Goal: Task Accomplishment & Management: Manage account settings

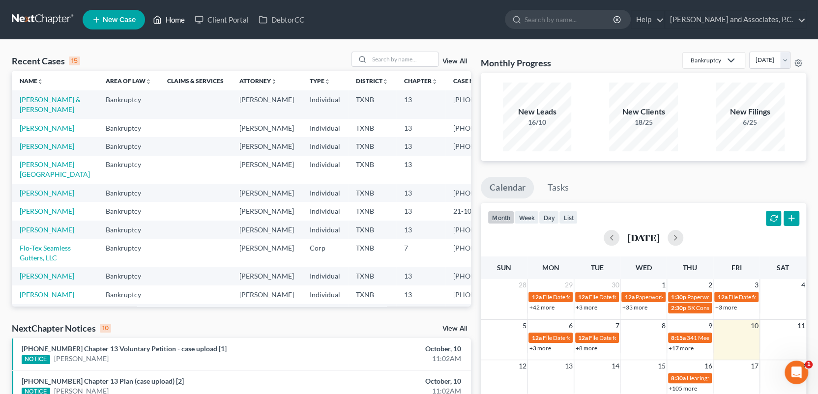
click at [172, 20] on link "Home" at bounding box center [169, 20] width 42 height 18
click at [381, 55] on input "search" at bounding box center [403, 59] width 69 height 14
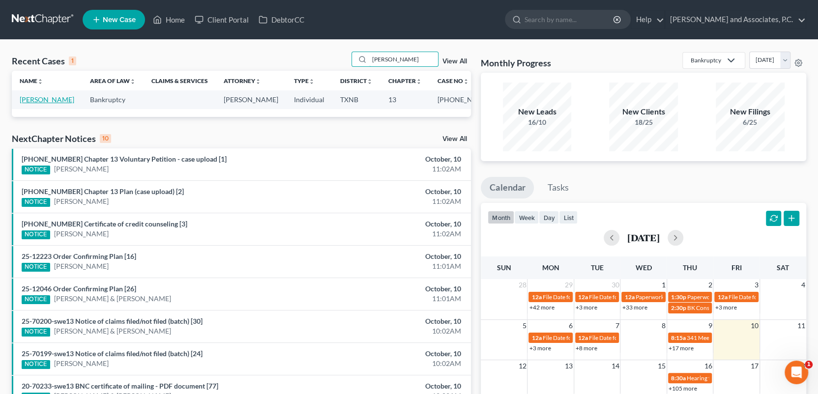
type input "[PERSON_NAME]"
click at [48, 100] on link "[PERSON_NAME]" at bounding box center [47, 99] width 55 height 8
select select "3"
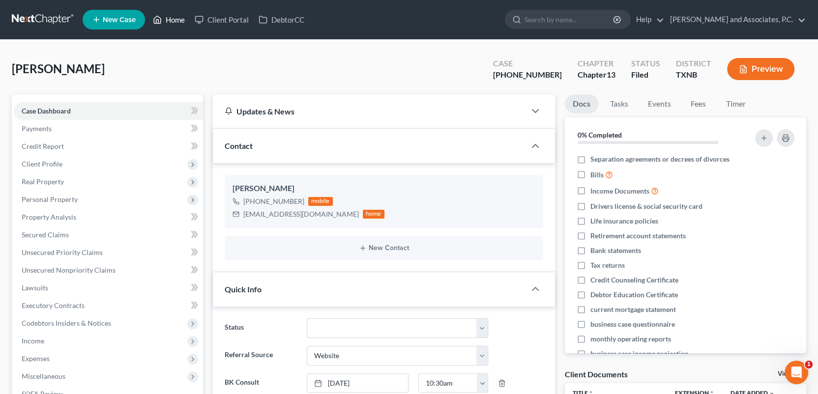
click at [180, 20] on link "Home" at bounding box center [169, 20] width 42 height 18
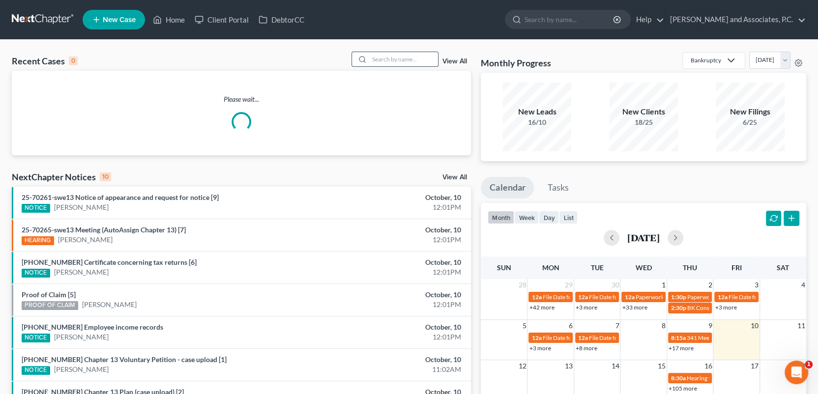
click at [390, 58] on input "search" at bounding box center [403, 59] width 69 height 14
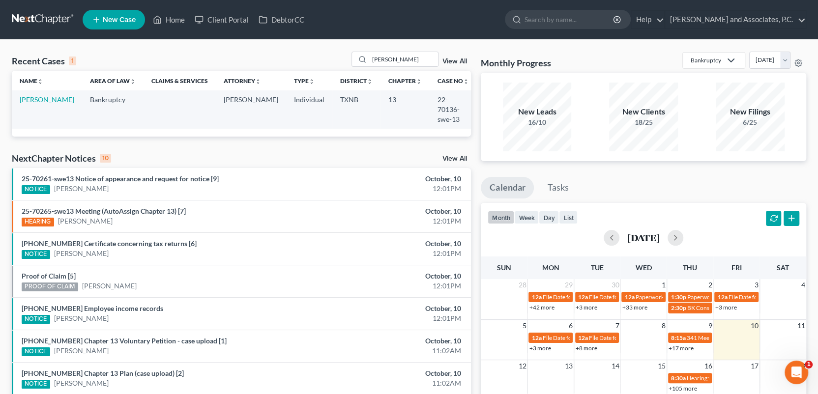
click at [300, 50] on div "Recent Cases 1 [PERSON_NAME] View All Name unfold_more expand_more expand_less …" at bounding box center [409, 295] width 818 height 510
click at [400, 59] on input "[PERSON_NAME]" at bounding box center [403, 59] width 69 height 14
type input "s"
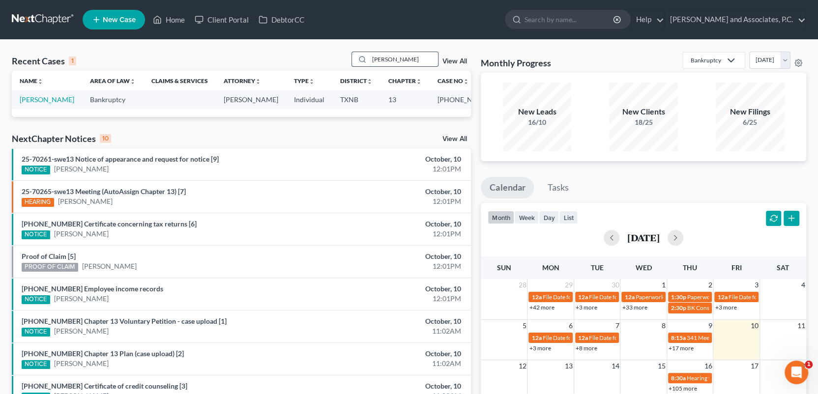
type input "[PERSON_NAME]"
click at [35, 101] on link "[PERSON_NAME]" at bounding box center [47, 99] width 55 height 8
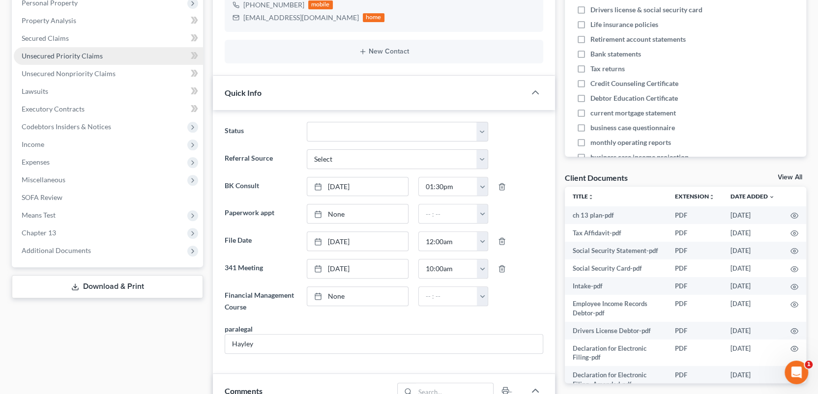
scroll to position [374, 0]
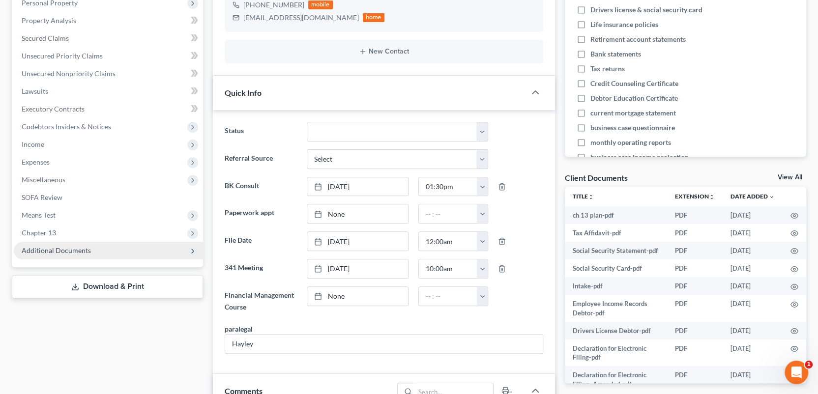
click at [55, 247] on span "Additional Documents" at bounding box center [56, 250] width 69 height 8
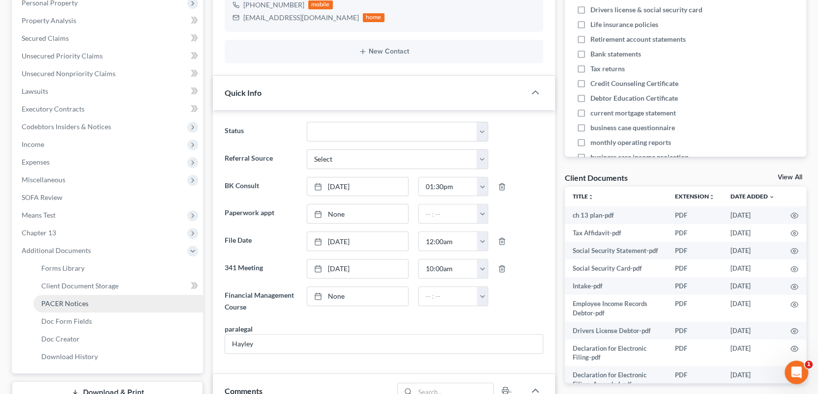
click at [70, 304] on span "PACER Notices" at bounding box center [64, 303] width 47 height 8
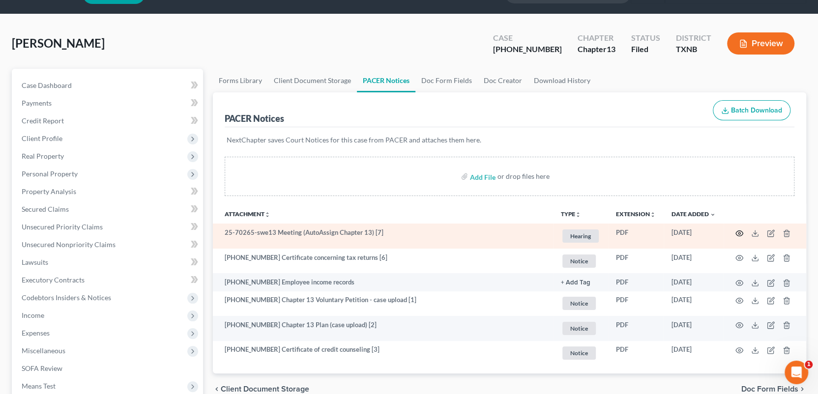
scroll to position [49, 0]
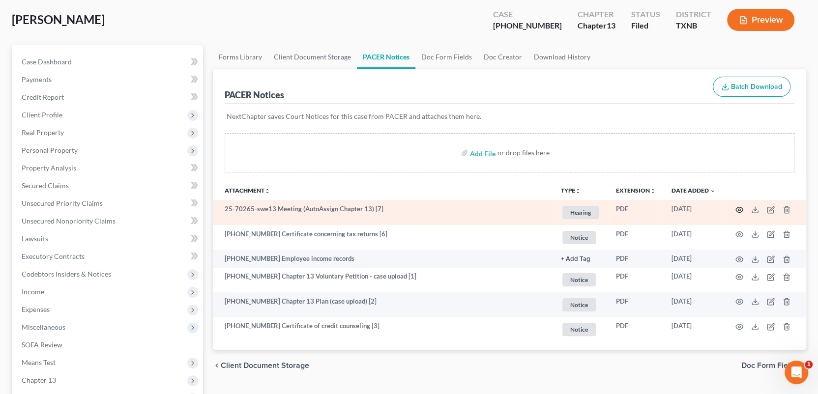
click at [738, 209] on icon "button" at bounding box center [740, 210] width 8 height 8
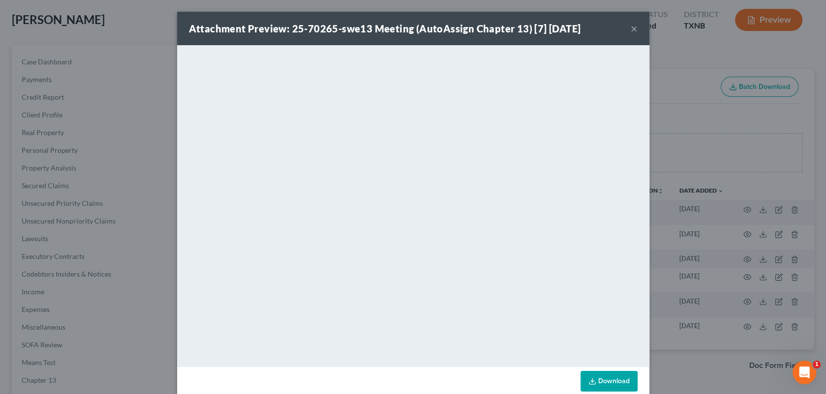
click at [160, 29] on div "Attachment Preview: 25-70265-swe13 Meeting (AutoAssign Chapter 13) [7] [DATE] ×…" at bounding box center [413, 197] width 826 height 394
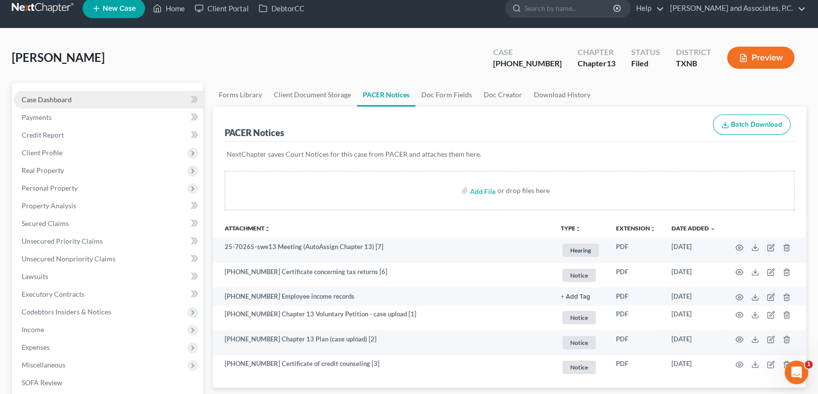
scroll to position [0, 0]
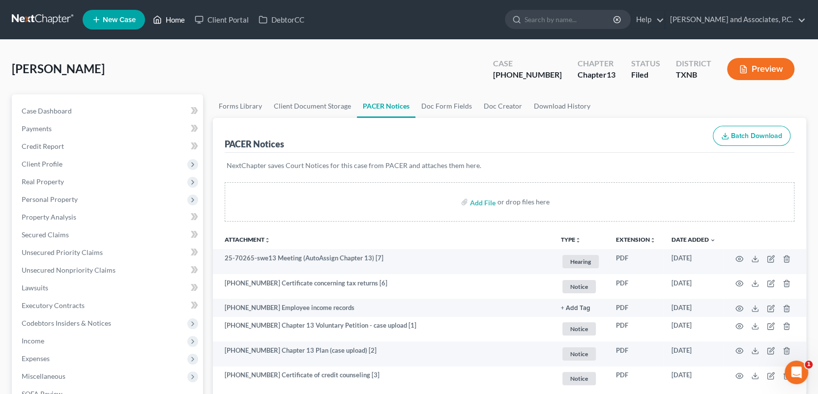
click at [179, 20] on link "Home" at bounding box center [169, 20] width 42 height 18
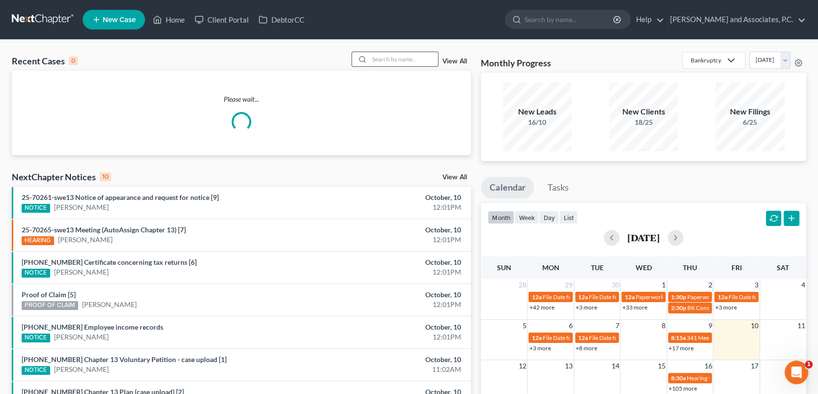
click at [376, 59] on input "search" at bounding box center [403, 59] width 69 height 14
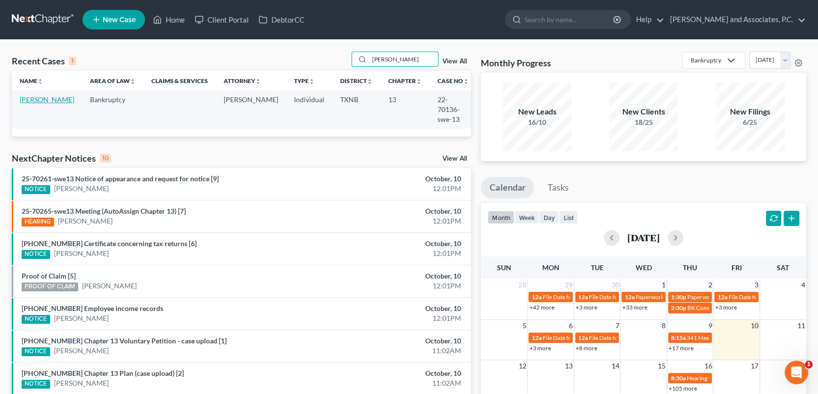
type input "[PERSON_NAME]"
click at [40, 103] on link "[PERSON_NAME]" at bounding box center [47, 99] width 55 height 8
select select "1"
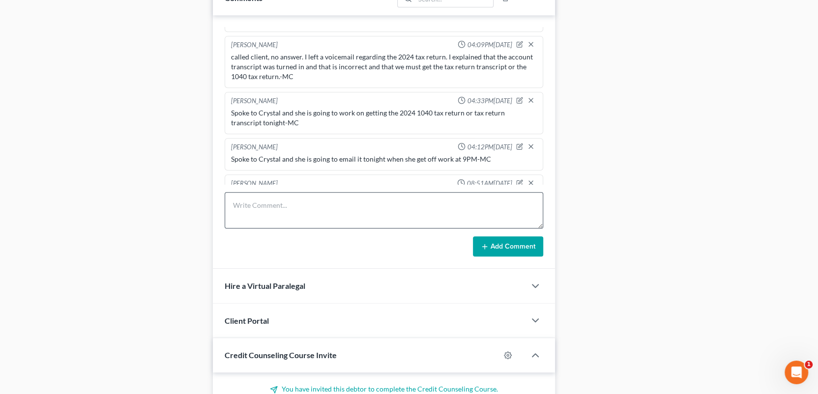
scroll to position [2957, 0]
click at [281, 206] on textarea at bounding box center [384, 210] width 319 height 36
type textarea "scanned and uploaded 2024 TR transcript to the trustee-MC"
click at [493, 242] on button "Add Comment" at bounding box center [508, 247] width 70 height 21
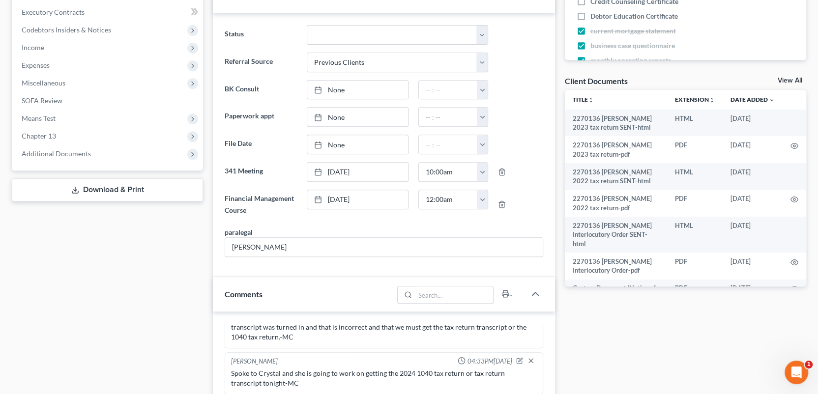
scroll to position [0, 0]
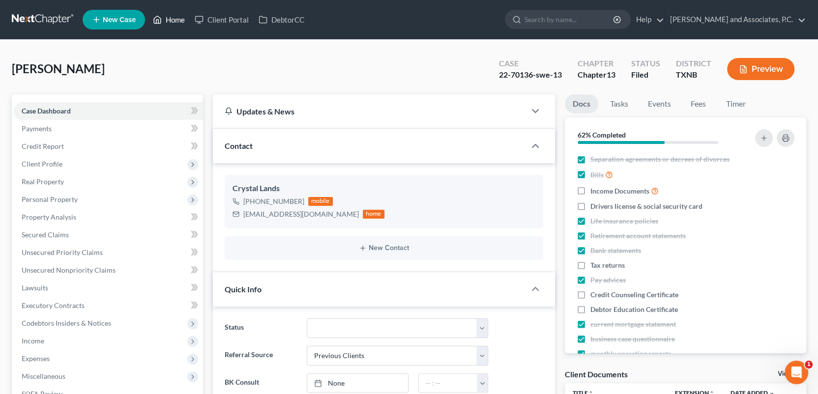
click at [183, 20] on link "Home" at bounding box center [169, 20] width 42 height 18
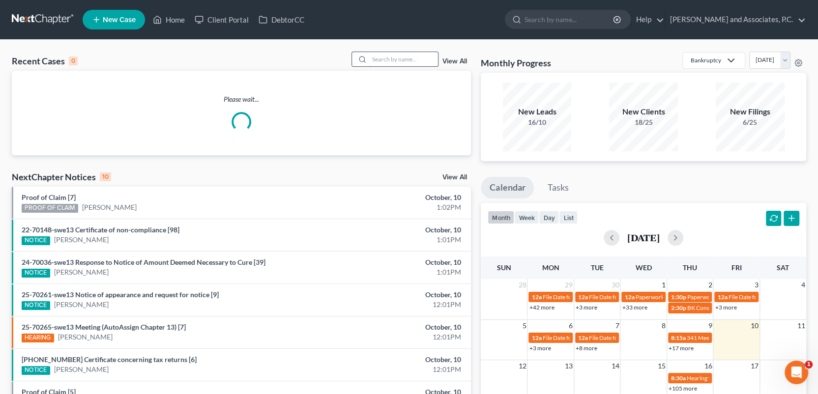
click at [380, 60] on input "search" at bounding box center [403, 59] width 69 height 14
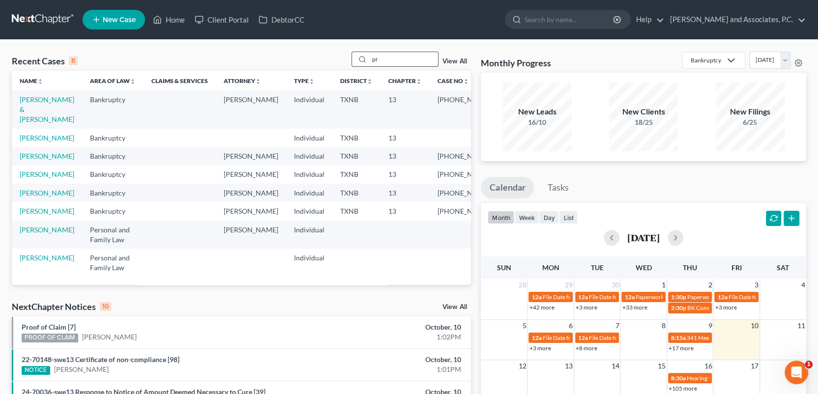
type input "p"
type input "[PERSON_NAME]"
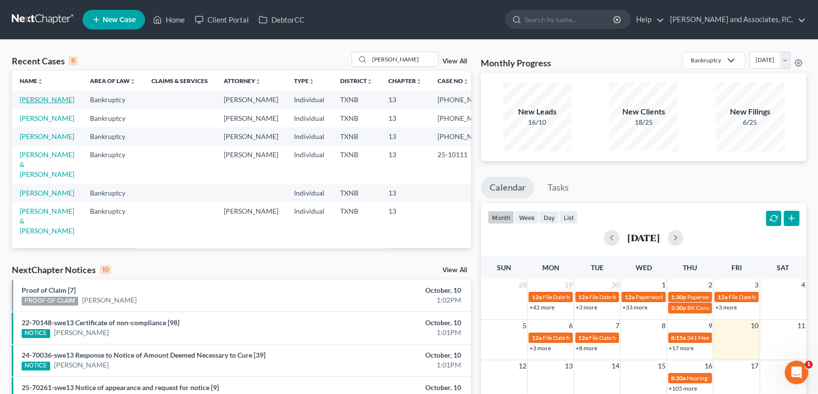
click at [30, 96] on link "[PERSON_NAME]" at bounding box center [47, 99] width 55 height 8
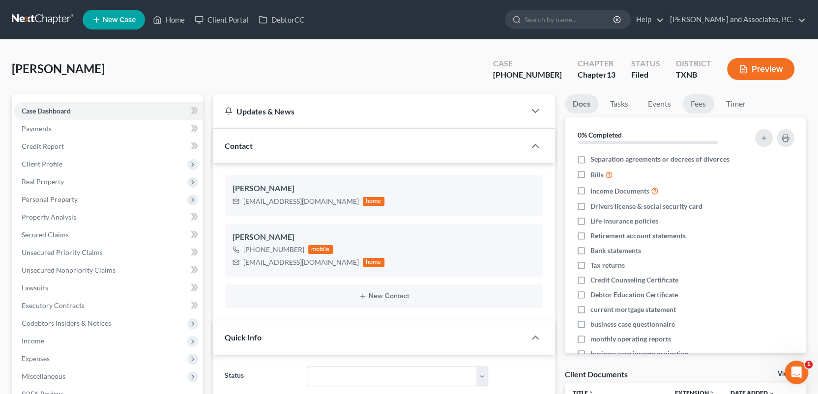
scroll to position [520, 0]
click at [698, 100] on link "Fees" at bounding box center [698, 103] width 31 height 19
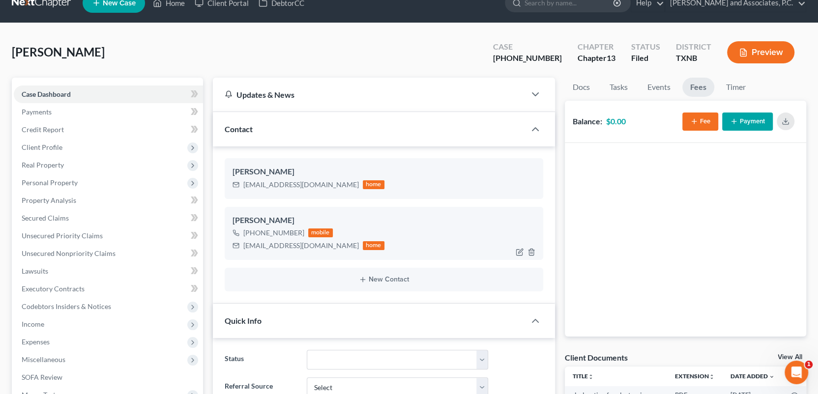
scroll to position [0, 0]
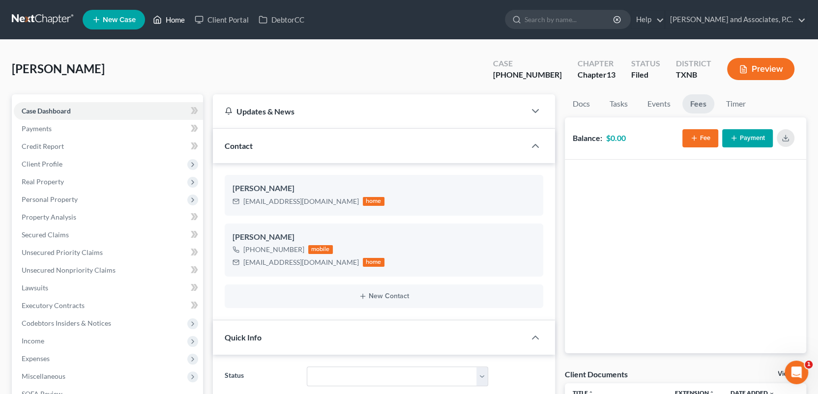
drag, startPoint x: 170, startPoint y: 18, endPoint x: 433, endPoint y: 65, distance: 266.9
click at [170, 18] on link "Home" at bounding box center [169, 20] width 42 height 18
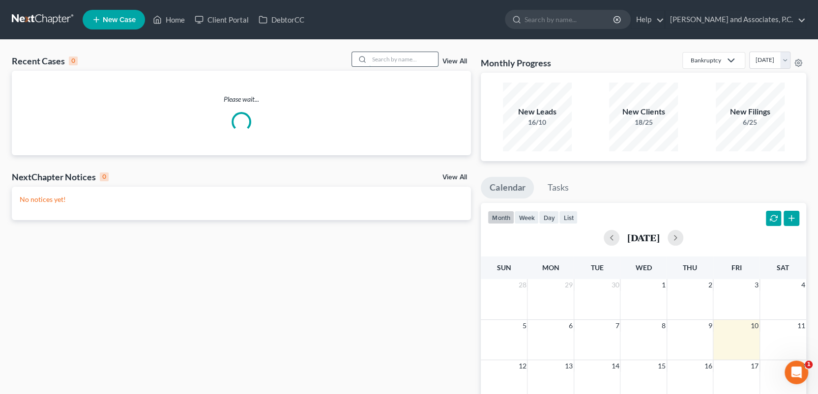
click at [420, 57] on input "search" at bounding box center [403, 59] width 69 height 14
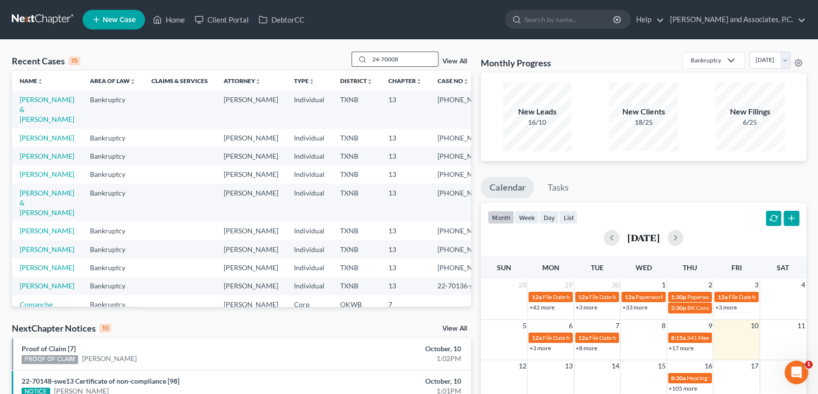
type input "24-70008"
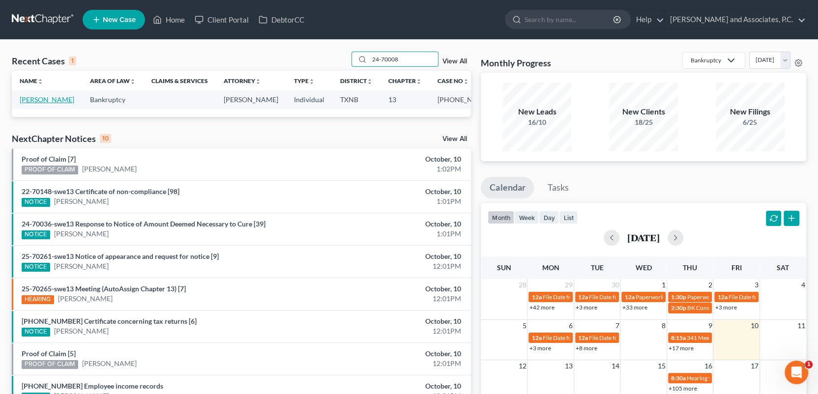
click at [40, 102] on link "[PERSON_NAME]" at bounding box center [47, 99] width 55 height 8
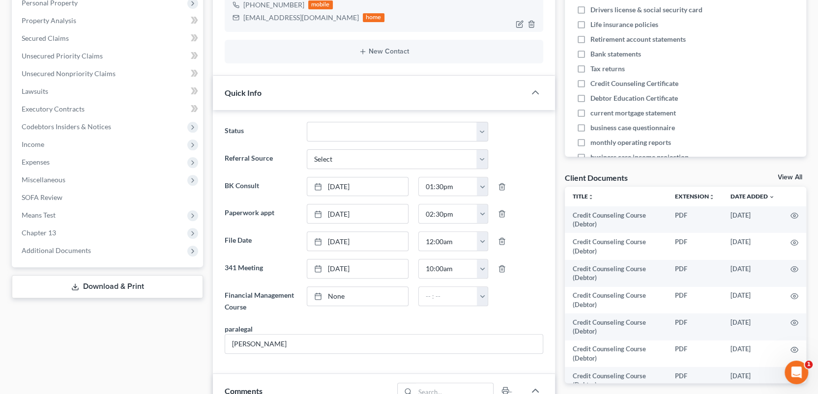
scroll to position [5257, 0]
click at [66, 250] on span "Additional Documents" at bounding box center [56, 250] width 69 height 8
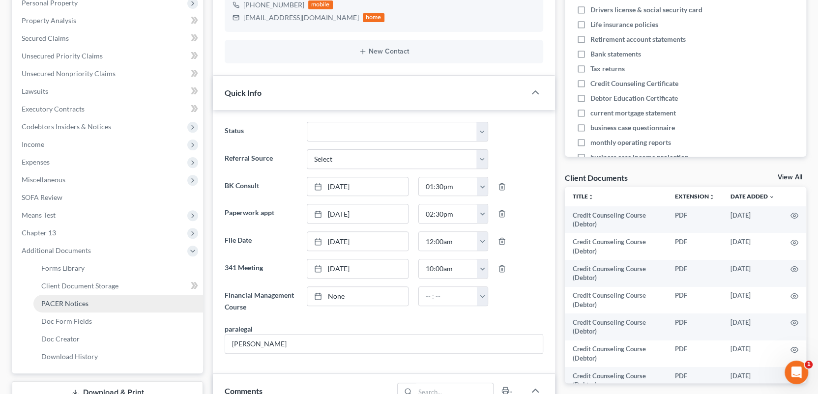
click at [73, 300] on span "PACER Notices" at bounding box center [64, 303] width 47 height 8
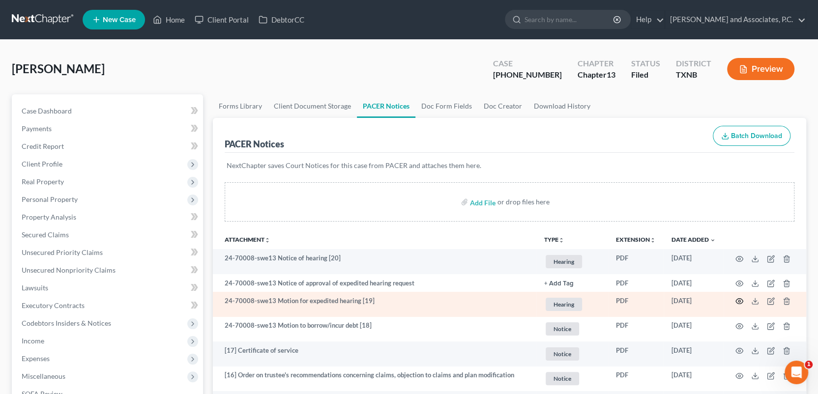
click at [741, 301] on icon "button" at bounding box center [740, 301] width 8 height 8
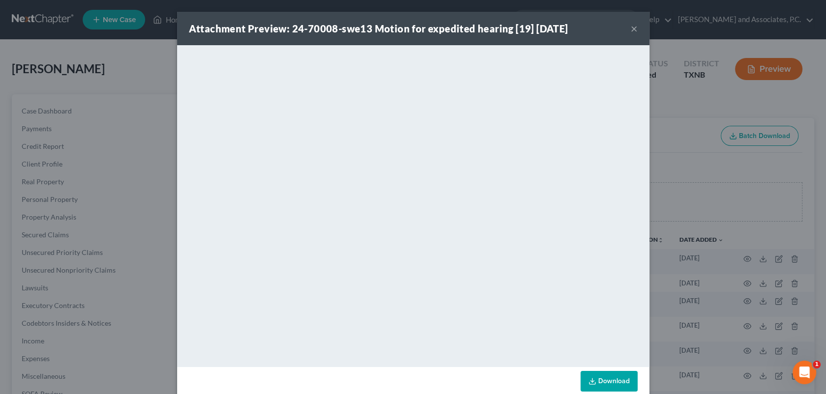
click at [630, 28] on button "×" at bounding box center [633, 29] width 7 height 12
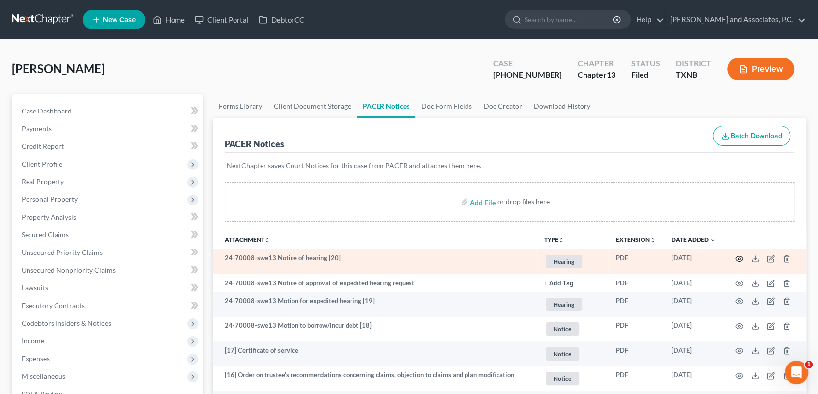
click at [739, 255] on icon "button" at bounding box center [740, 259] width 8 height 8
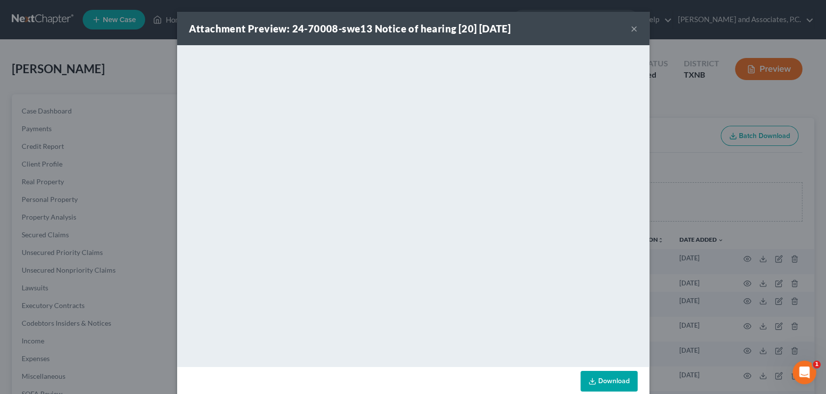
click at [630, 26] on button "×" at bounding box center [633, 29] width 7 height 12
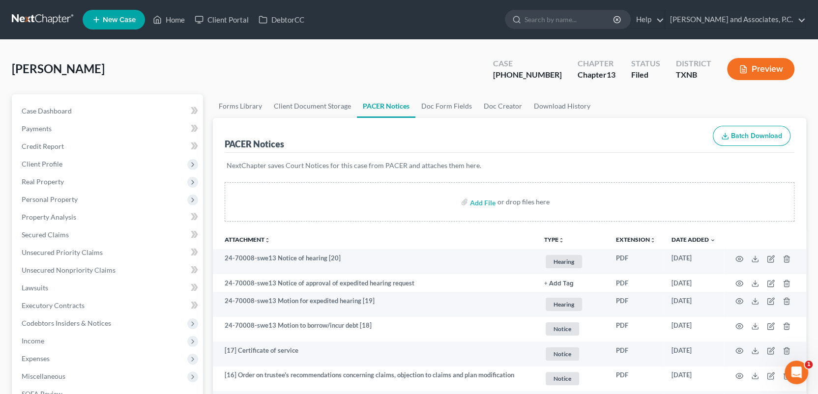
click at [151, 69] on div "[PERSON_NAME] Upgraded Case [PHONE_NUMBER] Chapter Chapter 13 Status [GEOGRAPHI…" at bounding box center [409, 73] width 795 height 43
click at [49, 113] on span "Case Dashboard" at bounding box center [47, 111] width 50 height 8
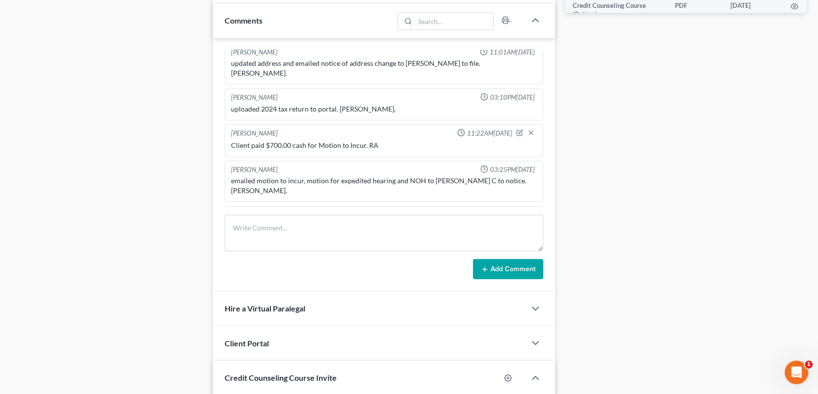
scroll to position [590, 0]
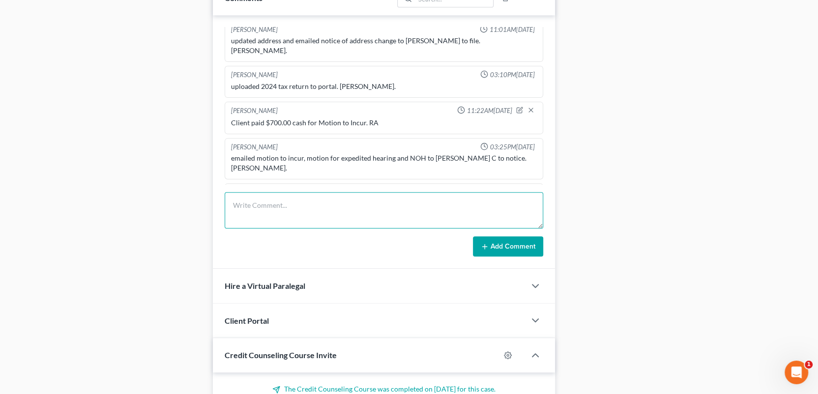
click at [281, 210] on textarea at bounding box center [384, 210] width 319 height 36
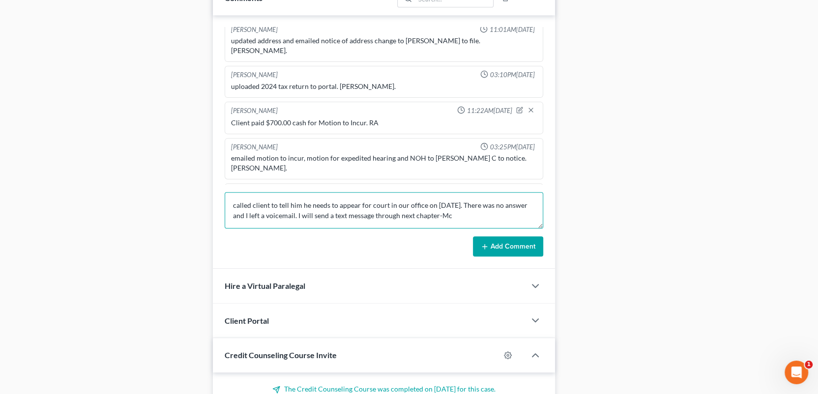
type textarea "called client to tell him he needs to appear for court in our office on [DATE].…"
click at [507, 248] on button "Add Comment" at bounding box center [508, 247] width 70 height 21
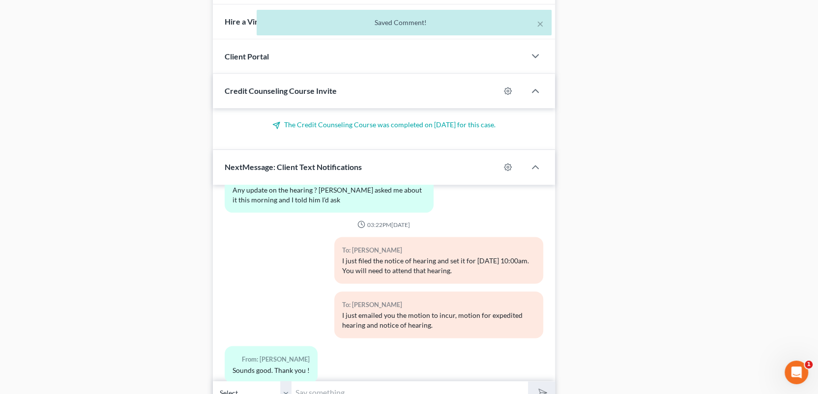
scroll to position [885, 0]
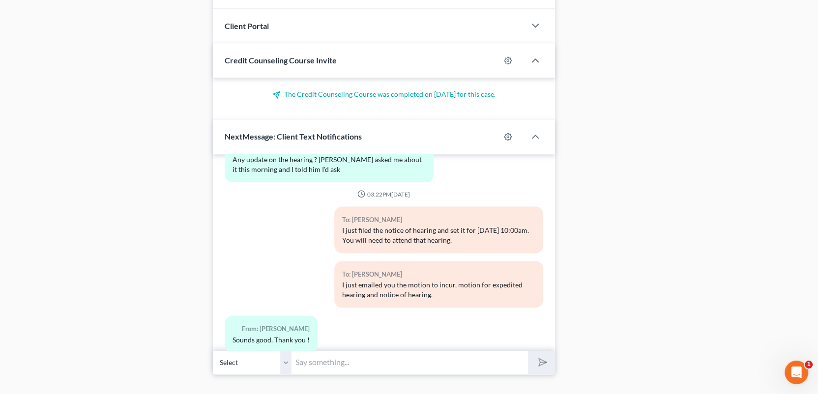
click at [316, 363] on input "text" at bounding box center [410, 363] width 237 height 24
type input "[PERSON_NAME], you will need to appear in court [DATE][DATE] 10:00am in our off…"
click at [536, 363] on icon "submit" at bounding box center [541, 362] width 10 height 10
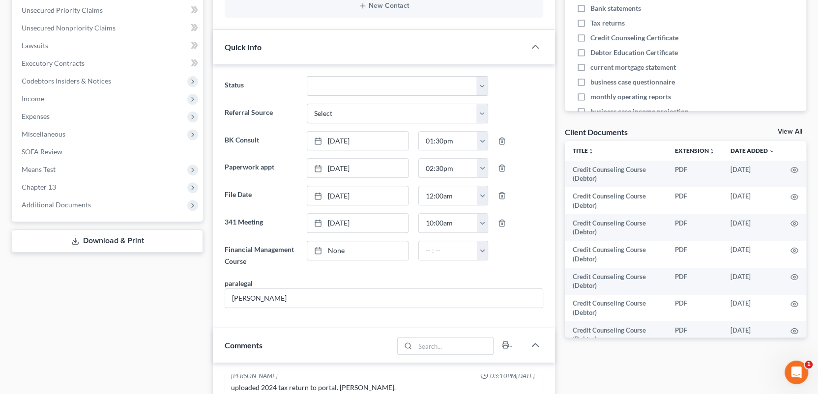
scroll to position [0, 0]
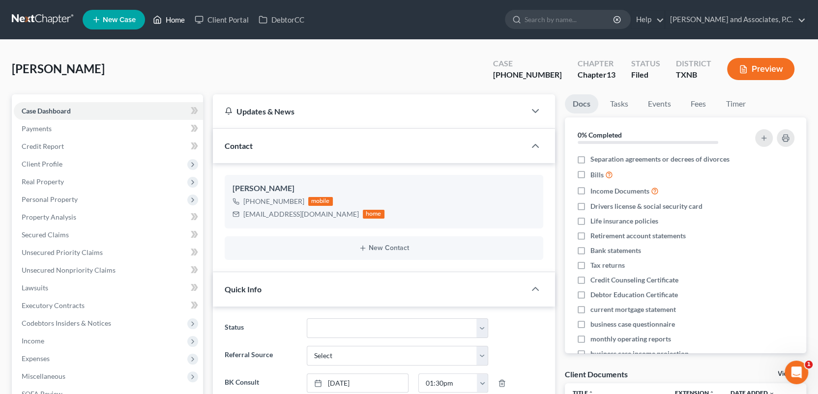
click at [176, 18] on link "Home" at bounding box center [169, 20] width 42 height 18
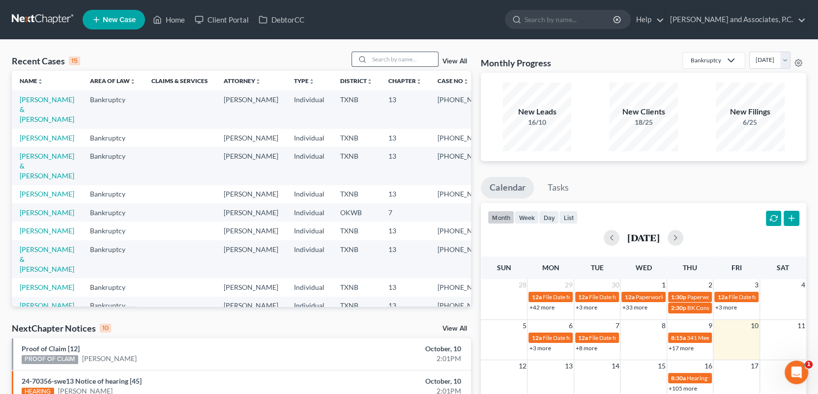
click at [374, 58] on input "search" at bounding box center [403, 59] width 69 height 14
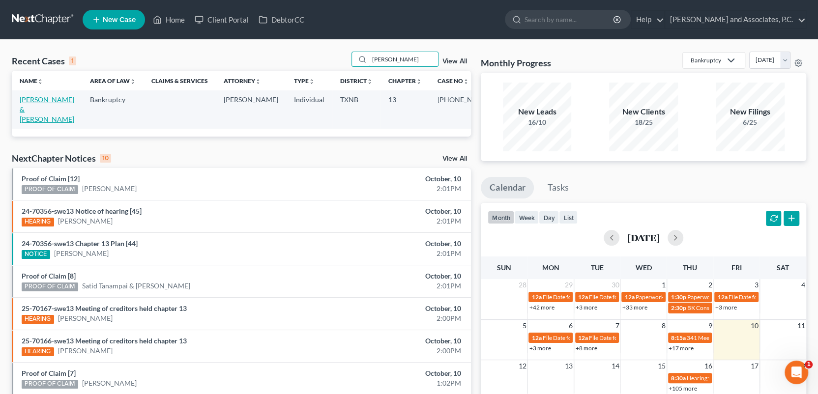
type input "[PERSON_NAME]"
click at [40, 102] on link "[PERSON_NAME] & [PERSON_NAME]" at bounding box center [47, 109] width 55 height 28
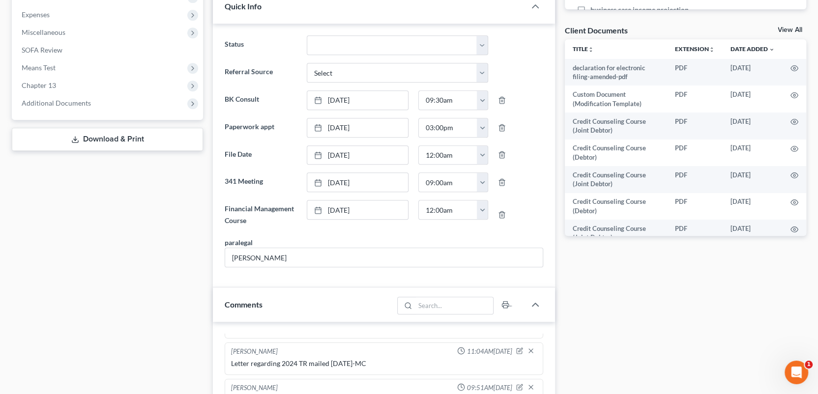
scroll to position [541, 0]
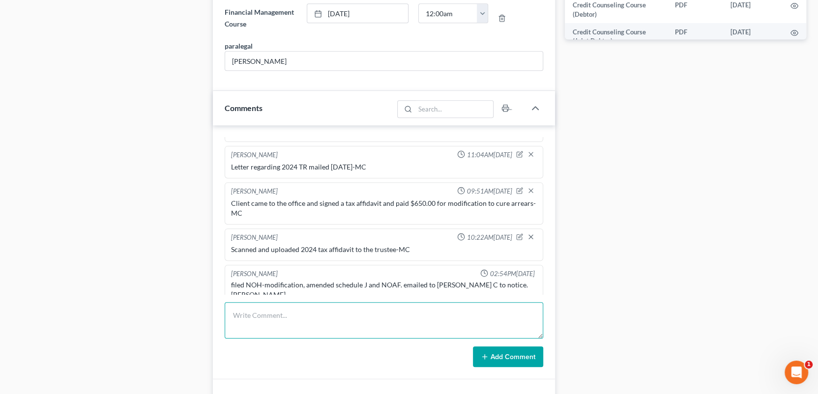
click at [233, 309] on textarea at bounding box center [384, 320] width 319 height 36
type textarea "noticed out-MC"
click at [478, 358] on button "Add Comment" at bounding box center [508, 357] width 70 height 21
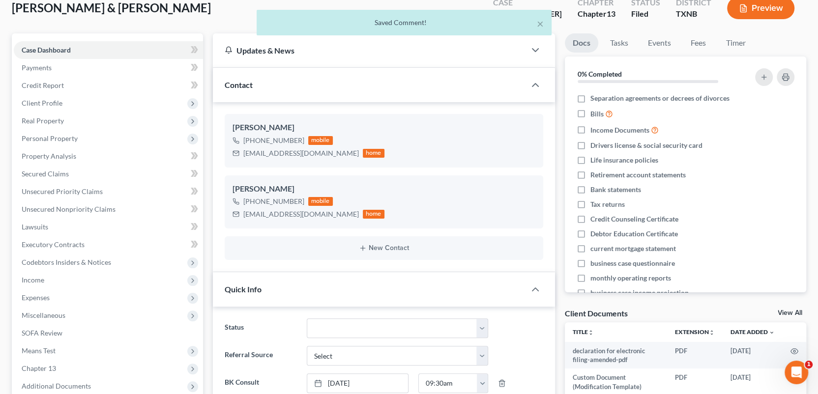
scroll to position [49, 0]
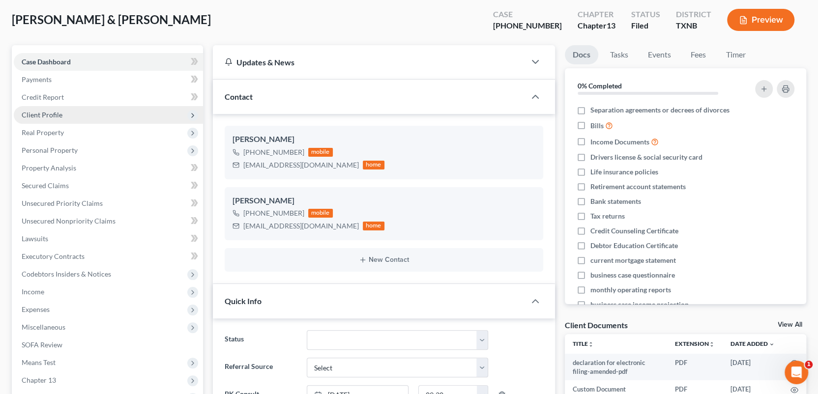
click at [47, 116] on span "Client Profile" at bounding box center [42, 115] width 41 height 8
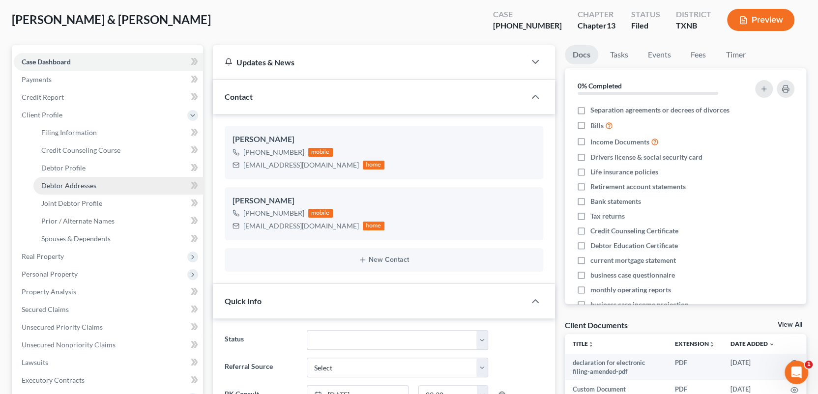
click at [46, 186] on span "Debtor Addresses" at bounding box center [68, 185] width 55 height 8
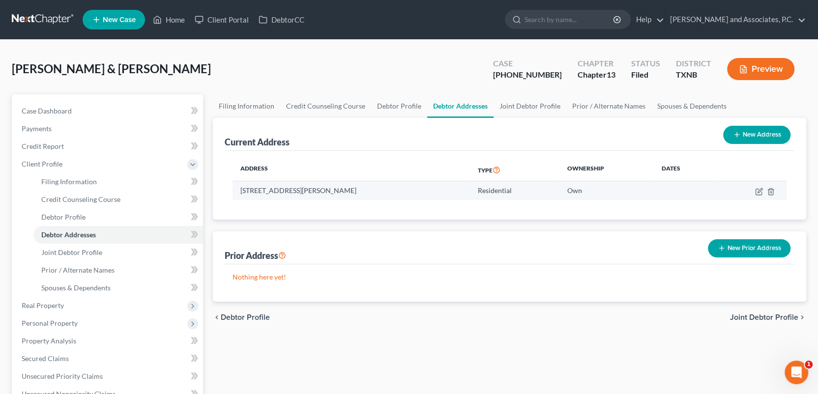
drag, startPoint x: 240, startPoint y: 190, endPoint x: 390, endPoint y: 191, distance: 150.5
click at [390, 191] on td "[STREET_ADDRESS][PERSON_NAME]" at bounding box center [351, 190] width 237 height 19
copy td "[STREET_ADDRESS][PERSON_NAME]"
drag, startPoint x: 180, startPoint y: 20, endPoint x: 220, endPoint y: 54, distance: 52.7
click at [180, 20] on link "Home" at bounding box center [169, 20] width 42 height 18
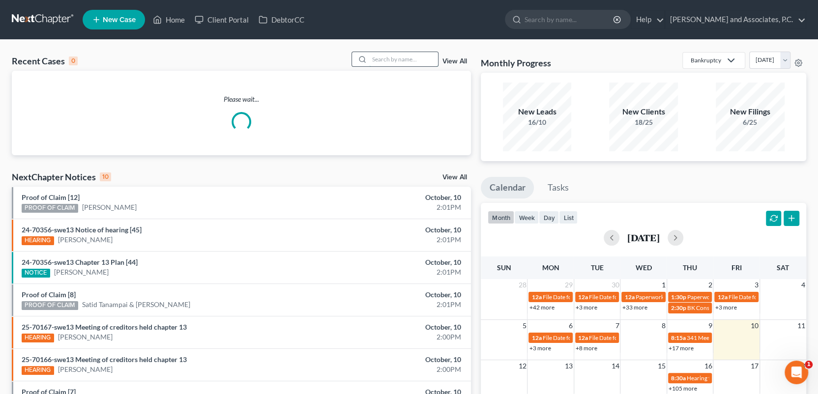
click at [375, 60] on input "search" at bounding box center [403, 59] width 69 height 14
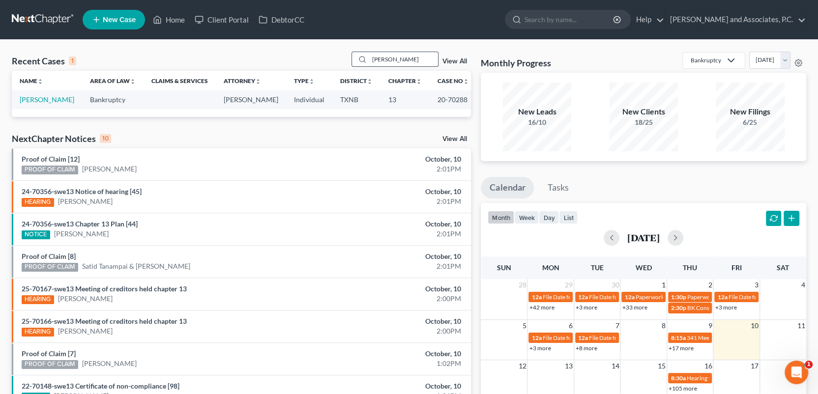
type input "[PERSON_NAME]"
click at [52, 98] on link "[PERSON_NAME]" at bounding box center [47, 99] width 55 height 8
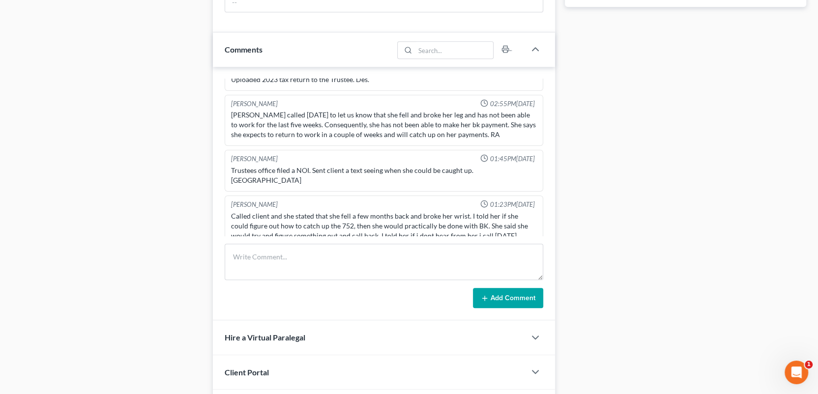
scroll to position [541, 0]
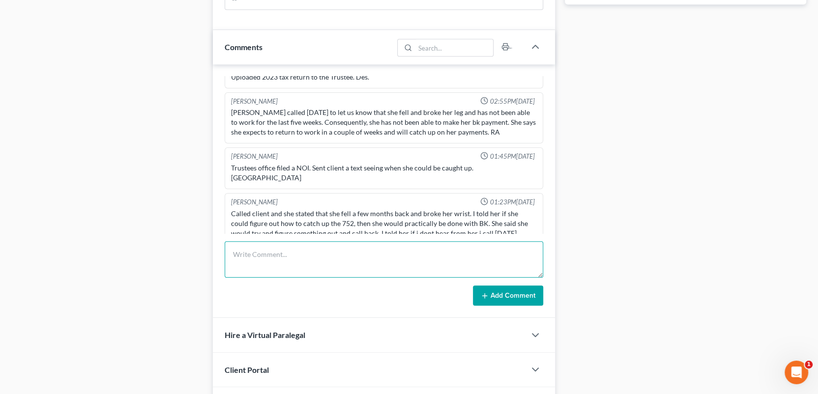
drag, startPoint x: 270, startPoint y: 255, endPoint x: 461, endPoint y: 204, distance: 197.5
click at [270, 255] on textarea at bounding box center [384, 259] width 319 height 36
type textarea "Client called and said she would try to have all the money together by [DATE]-[…"
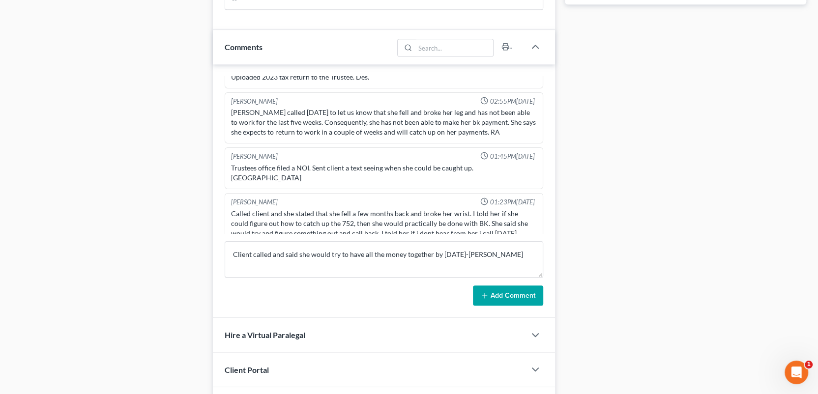
click at [517, 294] on button "Add Comment" at bounding box center [508, 296] width 70 height 21
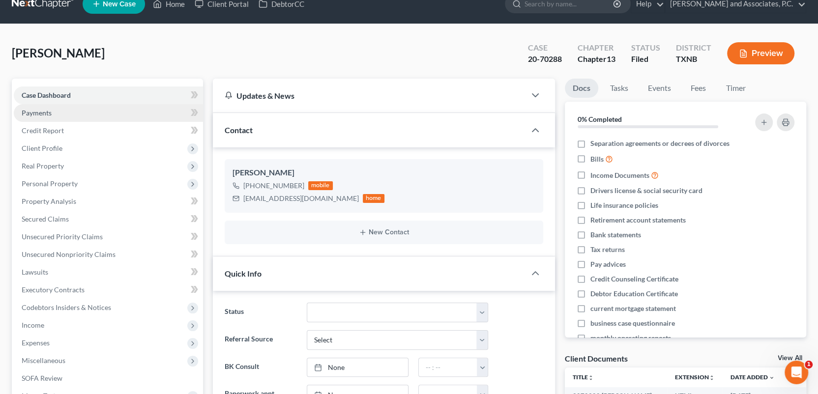
scroll to position [0, 0]
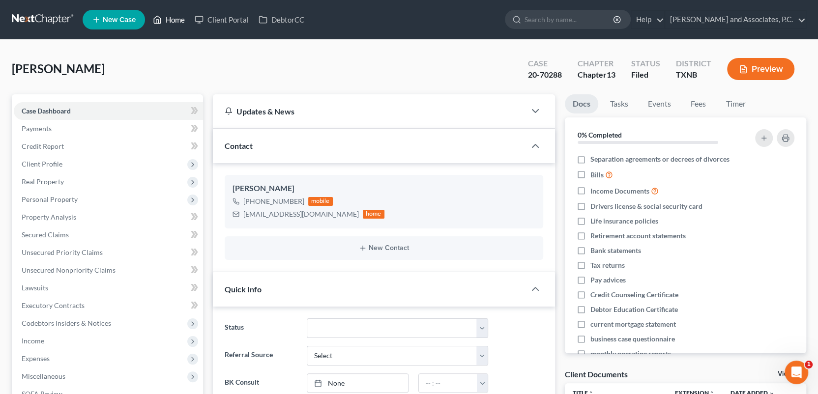
drag, startPoint x: 172, startPoint y: 23, endPoint x: 209, endPoint y: 45, distance: 43.0
click at [172, 23] on link "Home" at bounding box center [169, 20] width 42 height 18
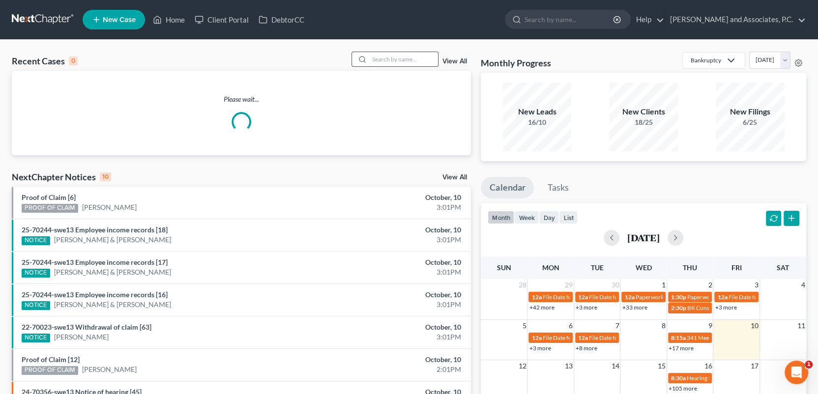
click at [384, 60] on input "search" at bounding box center [403, 59] width 69 height 14
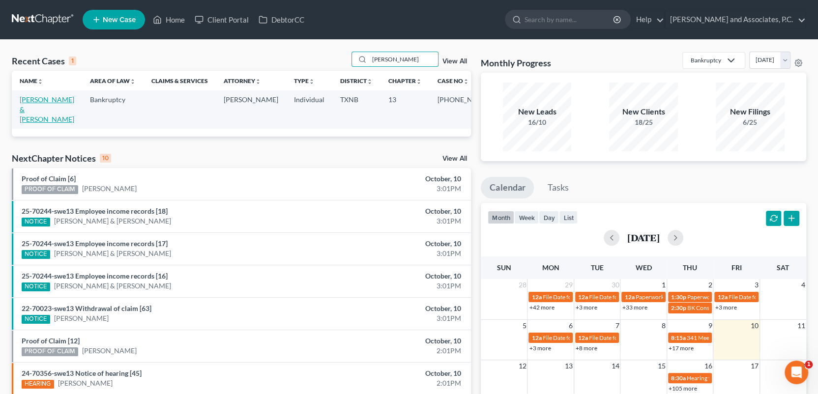
type input "[PERSON_NAME]"
click at [32, 98] on link "[PERSON_NAME] & [PERSON_NAME]" at bounding box center [47, 109] width 55 height 28
select select "6"
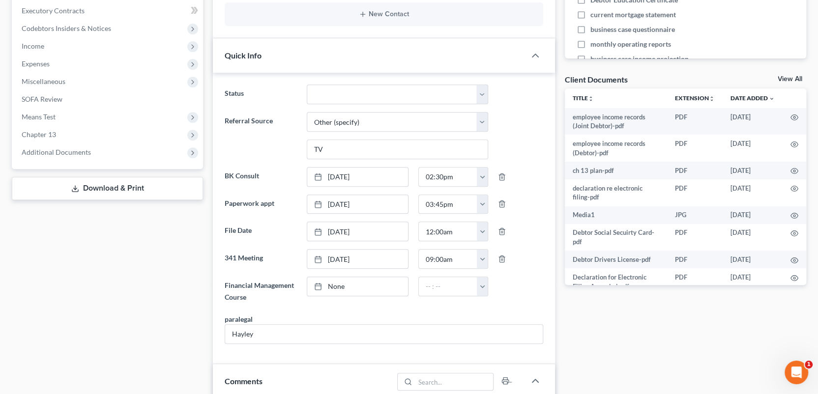
scroll to position [2573, 0]
click at [63, 154] on span "Additional Documents" at bounding box center [56, 152] width 69 height 8
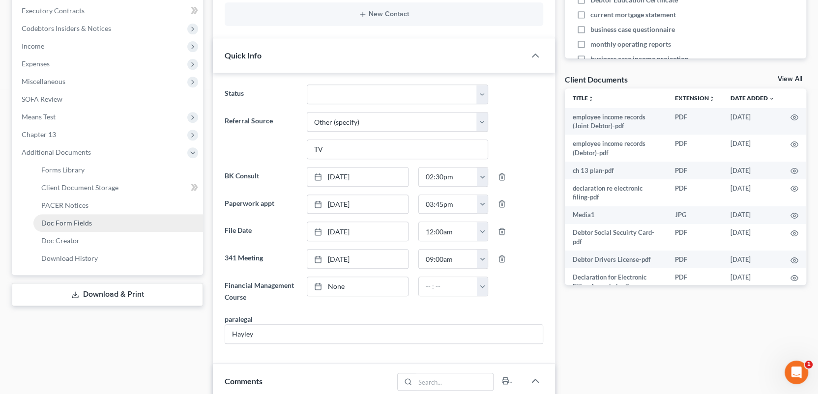
click at [67, 223] on span "Doc Form Fields" at bounding box center [66, 223] width 51 height 8
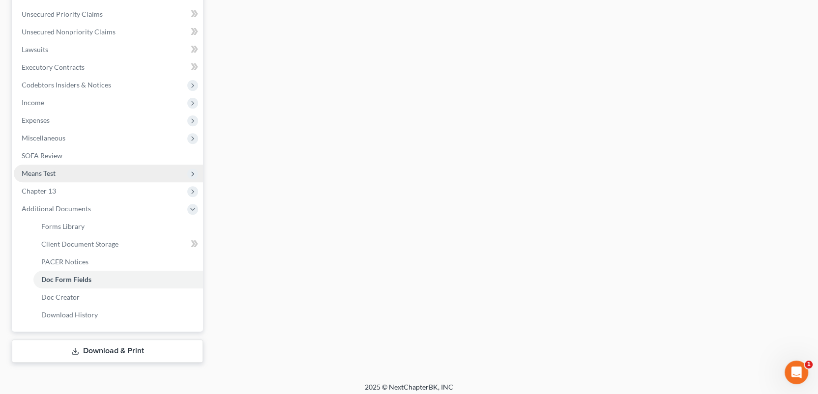
scroll to position [243, 0]
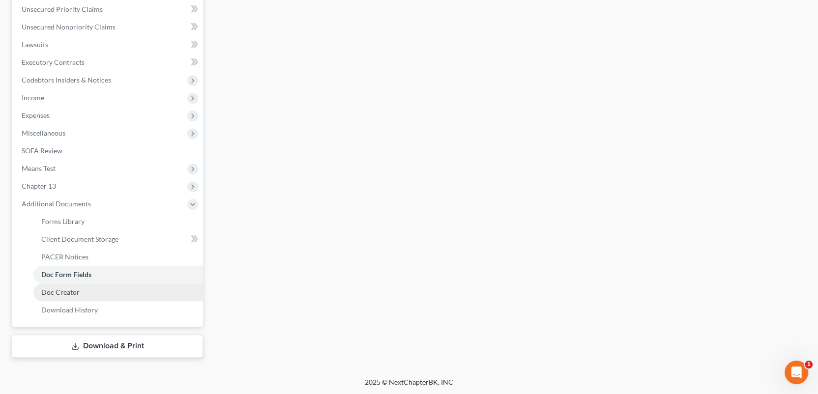
click at [71, 291] on span "Doc Creator" at bounding box center [60, 292] width 38 height 8
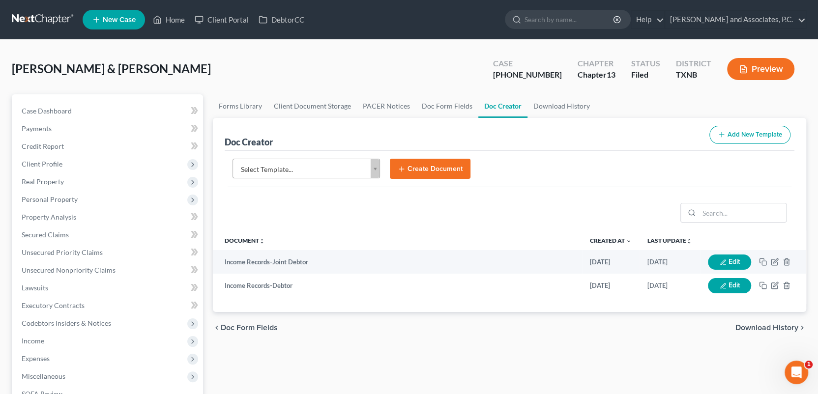
click at [377, 167] on body "Home New Case Client Portal DebtorCC [PERSON_NAME] and Associates, P.C. [EMAIL_…" at bounding box center [409, 319] width 818 height 639
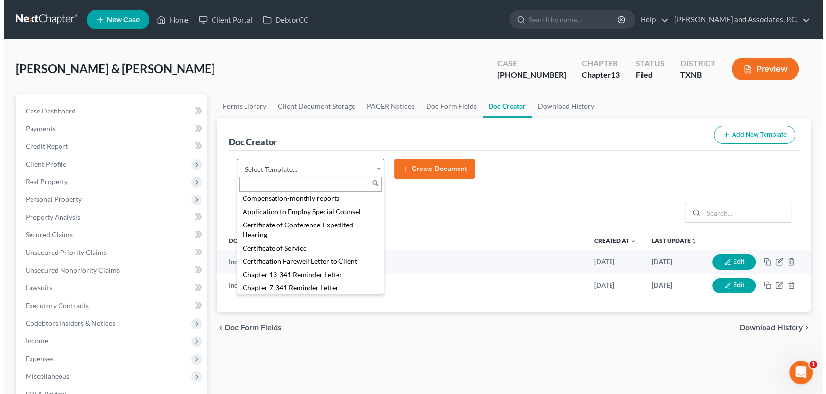
scroll to position [246, 0]
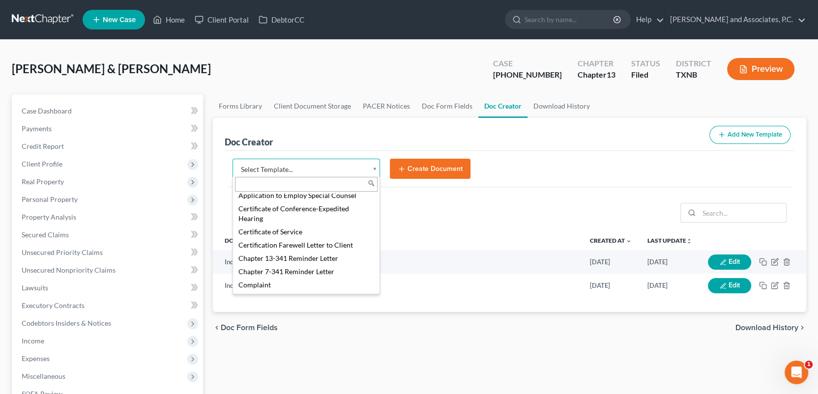
select select "77110"
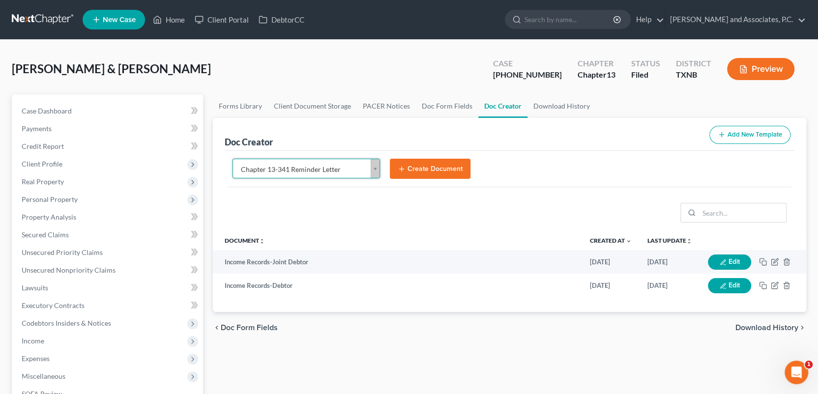
click at [424, 166] on button "Create Document" at bounding box center [430, 169] width 81 height 21
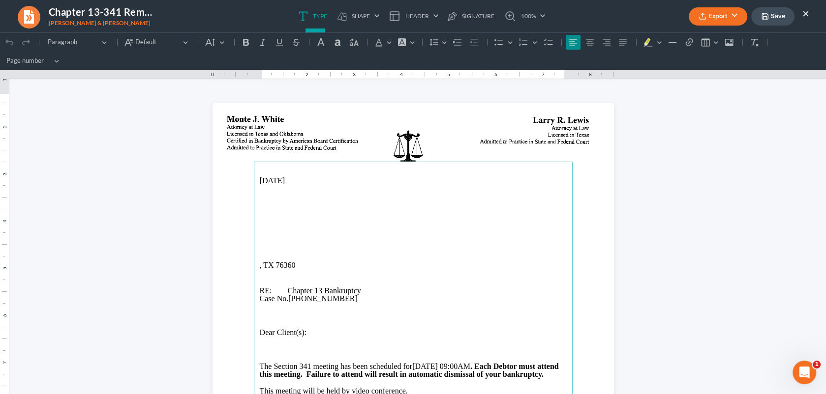
scroll to position [0, 0]
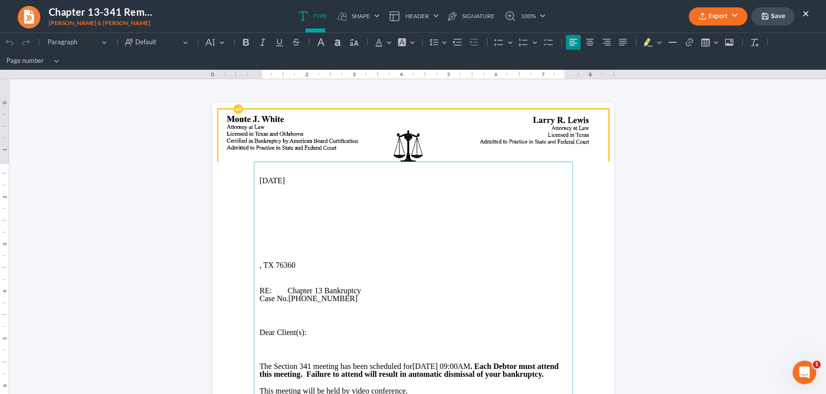
click at [267, 136] on img "Rich Text Editor, page-0-header" at bounding box center [412, 145] width 389 height 70
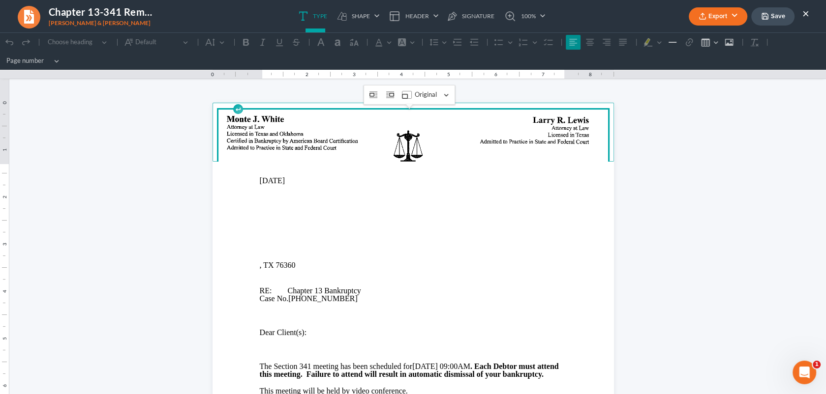
drag, startPoint x: 267, startPoint y: 136, endPoint x: 261, endPoint y: 126, distance: 12.4
click at [261, 126] on img "Rich Text Editor, page-0-header" at bounding box center [412, 145] width 389 height 70
click at [254, 232] on main "[DATE] , TX 76360 RE: Chapter 13 Bankruptcy Case No. [PHONE_NUMBER] Dear Client…" at bounding box center [413, 362] width 319 height 401
click at [240, 134] on img "Rich Text Editor, page-0-header" at bounding box center [412, 145] width 389 height 70
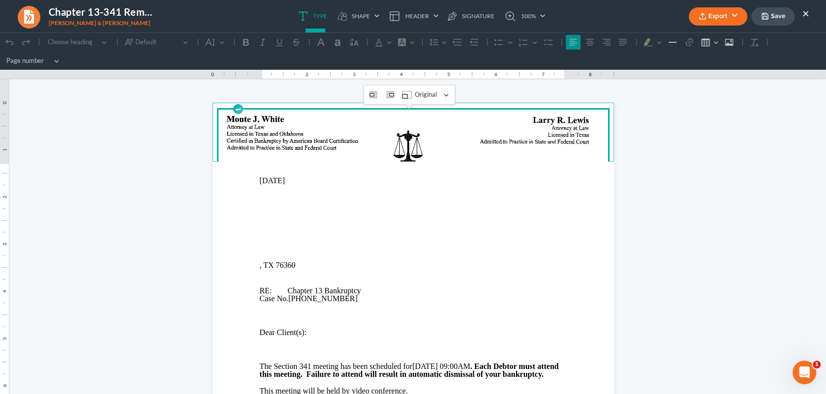
click at [254, 212] on main "[DATE] , TX 76360 RE: Chapter 13 Bankruptcy Case No. [PHONE_NUMBER] Dear Client…" at bounding box center [413, 362] width 319 height 401
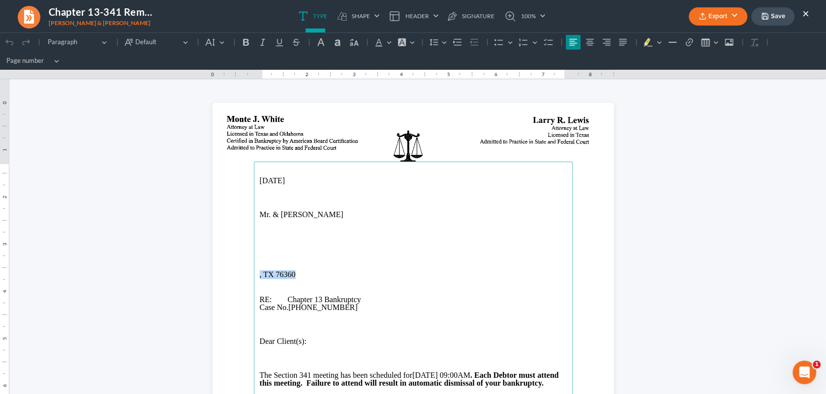
drag, startPoint x: 292, startPoint y: 272, endPoint x: 255, endPoint y: 276, distance: 36.5
click at [260, 276] on p ", TX 76360" at bounding box center [413, 274] width 307 height 9
click at [291, 227] on p "[STREET_ADDRESS]" at bounding box center [413, 224] width 307 height 9
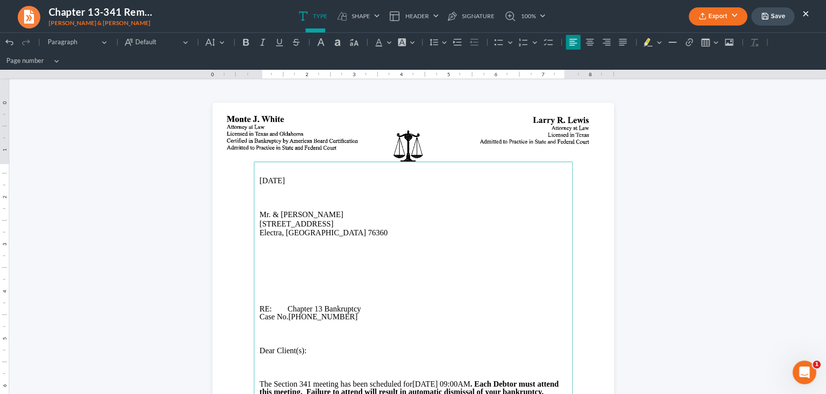
click at [262, 255] on p "Rich Text Editor, page-0-main" at bounding box center [413, 259] width 307 height 8
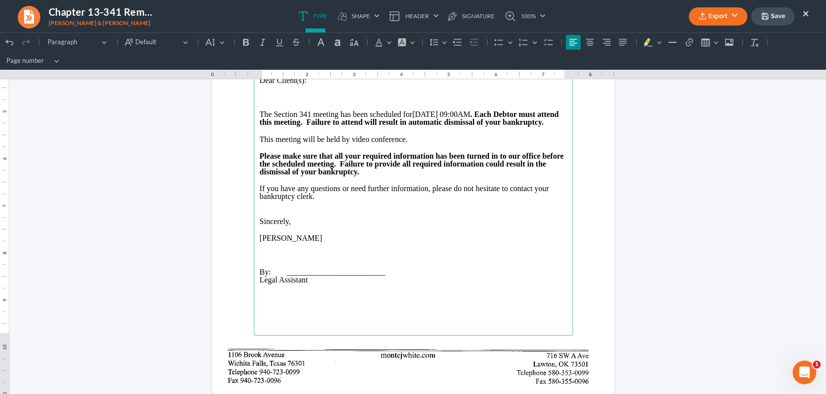
scroll to position [246, 0]
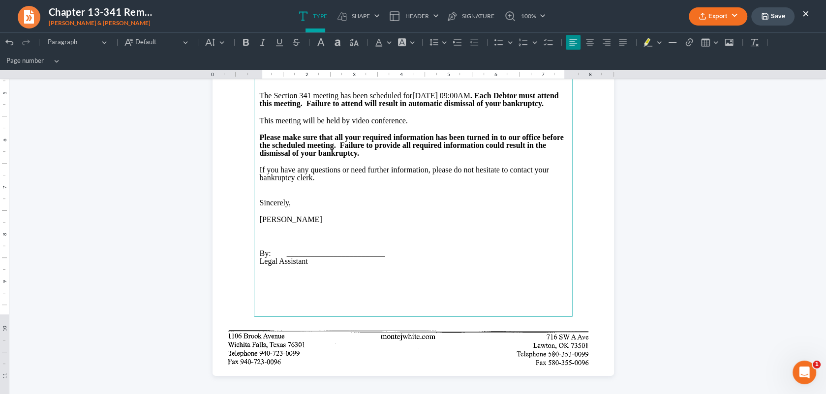
click at [705, 17] on icon "button" at bounding box center [702, 18] width 6 height 2
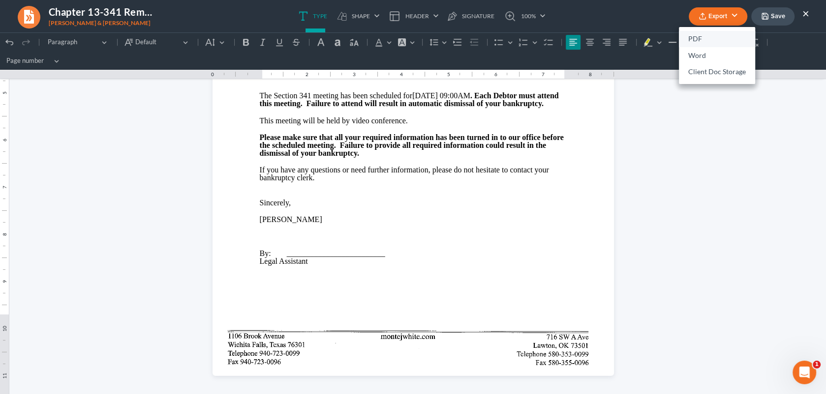
click at [694, 42] on link "PDF" at bounding box center [717, 39] width 76 height 17
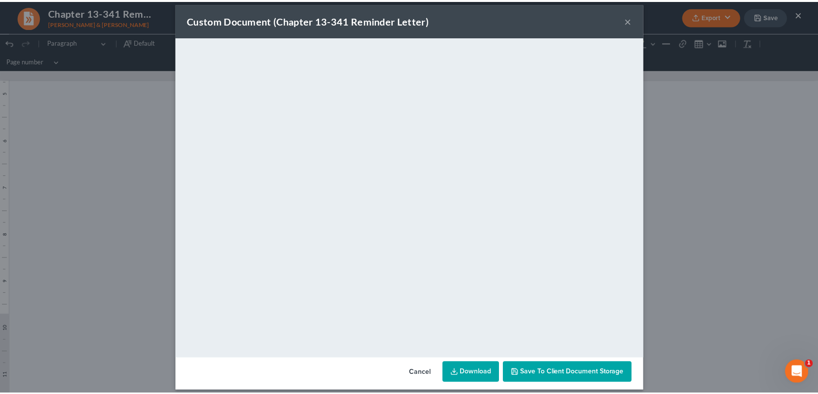
scroll to position [17, 0]
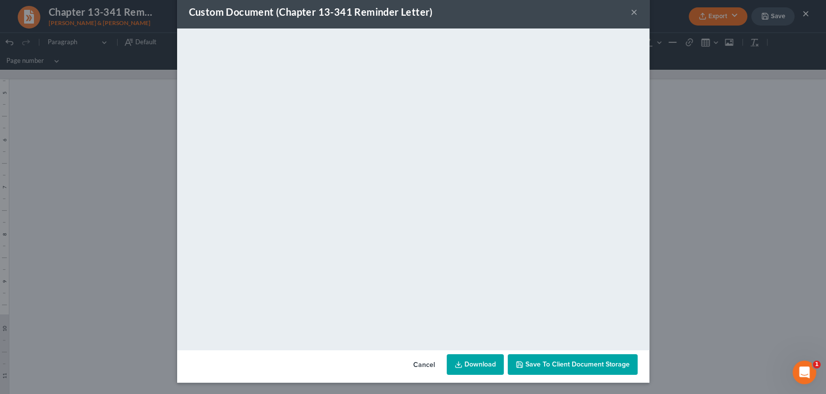
click at [719, 10] on div "Custom Document (Chapter 13-341 Reminder Letter) × <object ng-attr-data='[URL][…" at bounding box center [413, 197] width 826 height 394
click at [474, 365] on link "Download" at bounding box center [474, 365] width 57 height 21
click at [566, 367] on span "Save to Client Document Storage" at bounding box center [577, 364] width 104 height 8
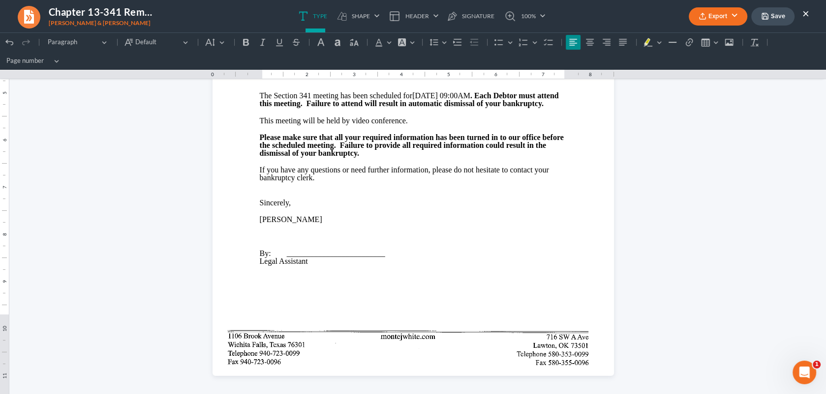
click at [805, 13] on button "×" at bounding box center [805, 13] width 7 height 12
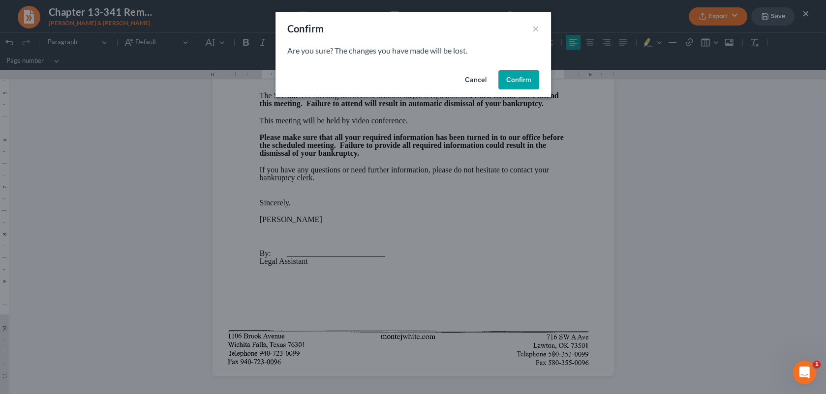
click at [512, 85] on button "Confirm" at bounding box center [518, 80] width 41 height 20
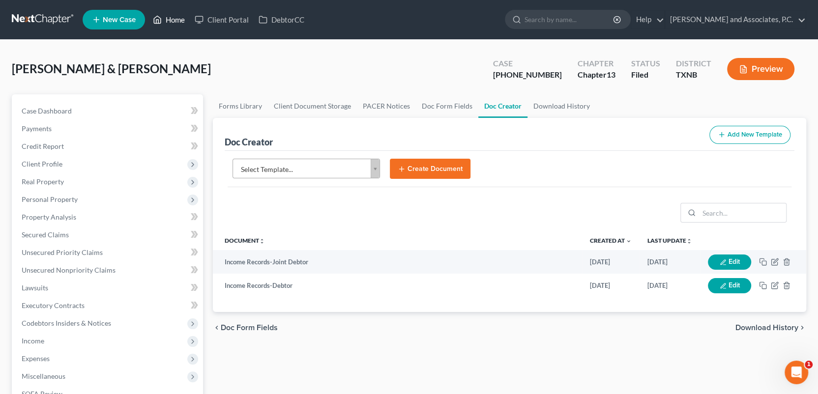
click at [172, 19] on link "Home" at bounding box center [169, 20] width 42 height 18
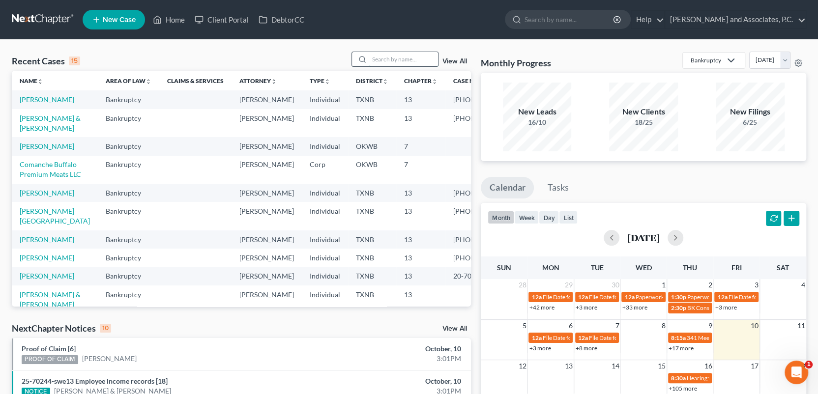
click at [388, 59] on input "search" at bounding box center [403, 59] width 69 height 14
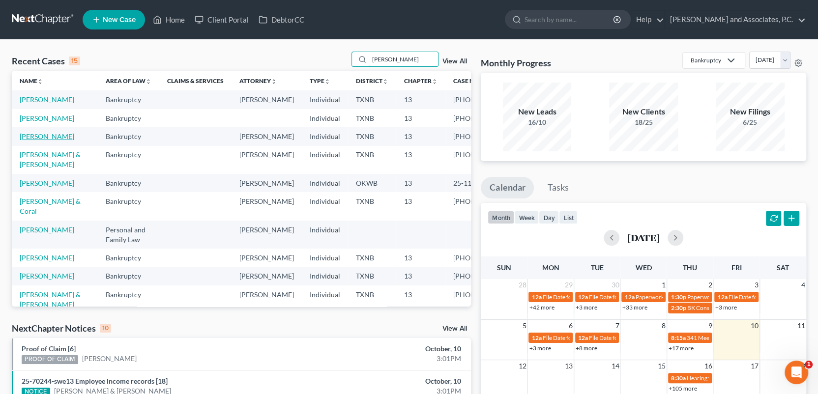
type input "[PERSON_NAME]"
click at [37, 141] on link "[PERSON_NAME]" at bounding box center [47, 136] width 55 height 8
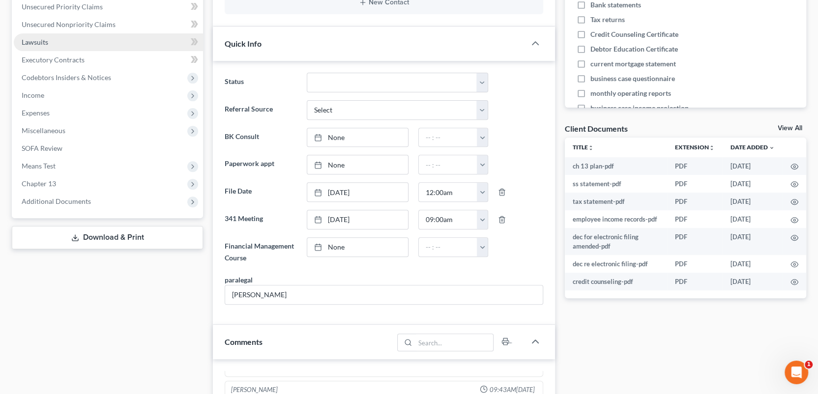
scroll to position [2293, 0]
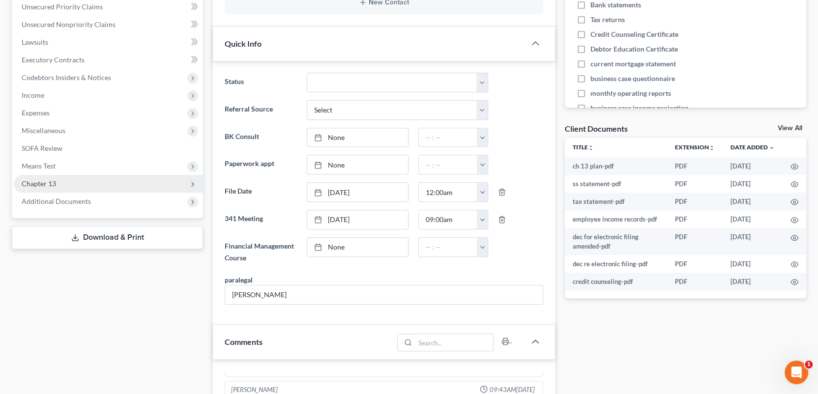
drag, startPoint x: 51, startPoint y: 201, endPoint x: 78, endPoint y: 183, distance: 31.9
click at [51, 201] on span "Additional Documents" at bounding box center [56, 201] width 69 height 8
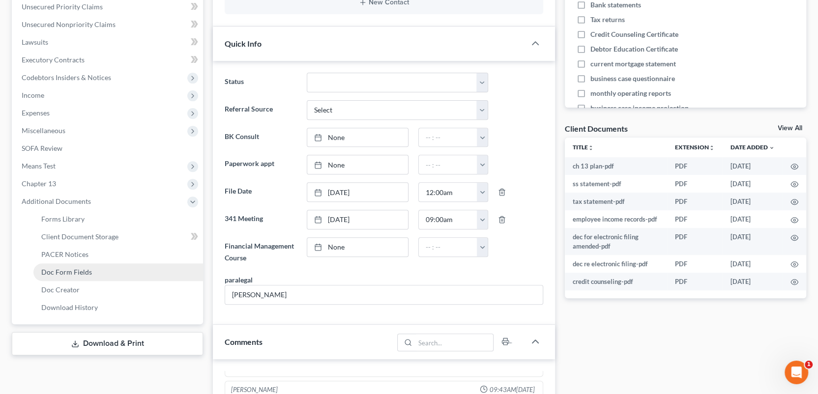
click at [67, 270] on span "Doc Form Fields" at bounding box center [66, 272] width 51 height 8
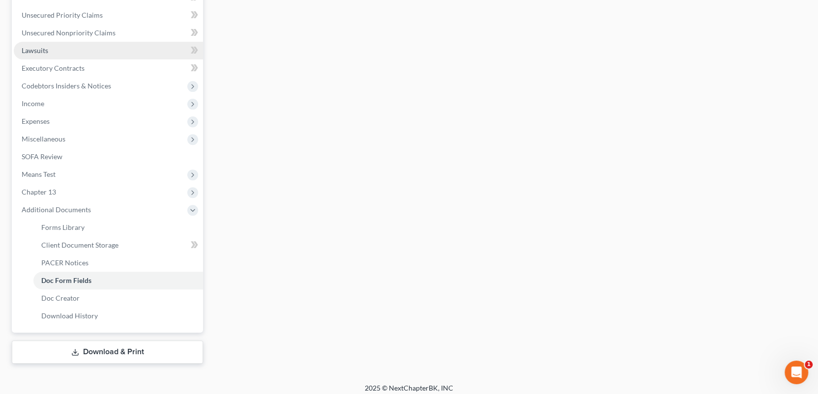
scroll to position [243, 0]
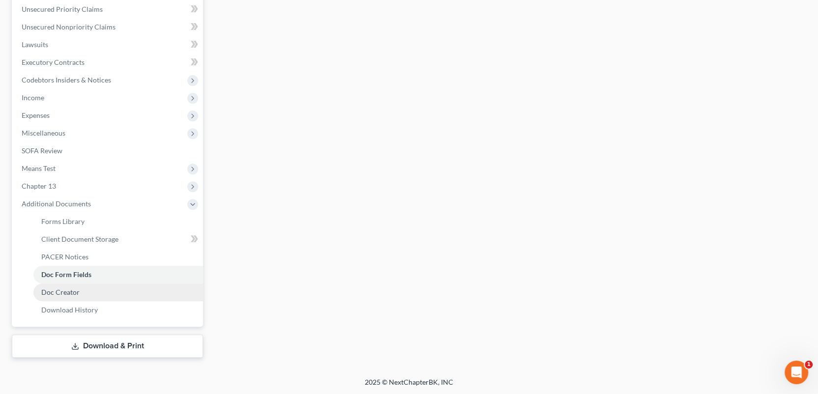
click at [72, 295] on span "Doc Creator" at bounding box center [60, 292] width 38 height 8
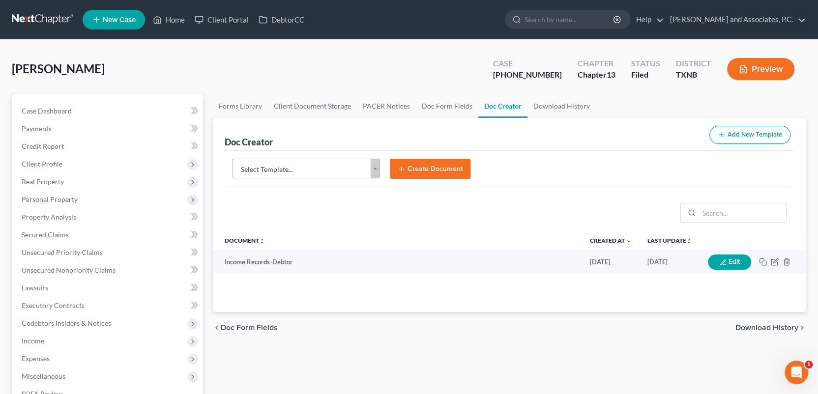
click at [376, 168] on body "Home New Case Client Portal DebtorCC [PERSON_NAME] and Associates, P.C. [EMAIL_…" at bounding box center [409, 319] width 818 height 639
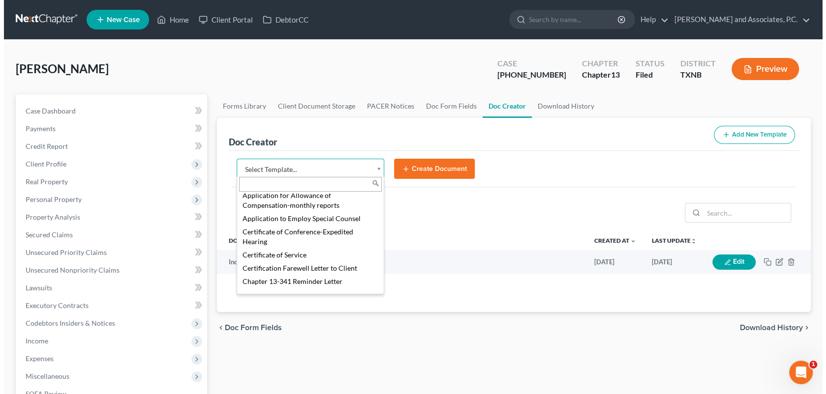
scroll to position [246, 0]
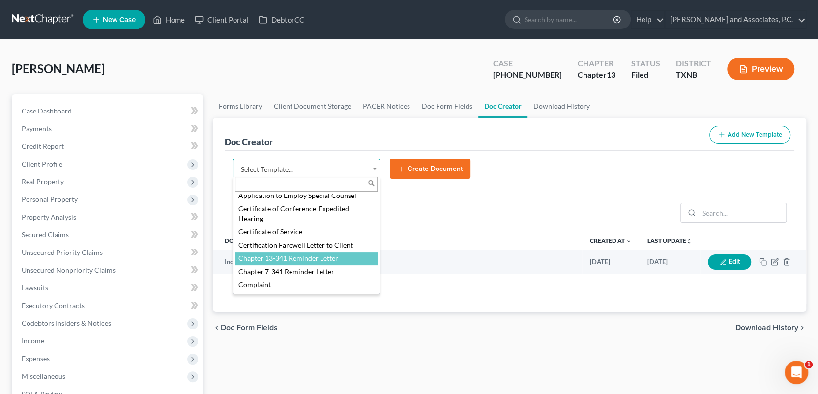
select select "77110"
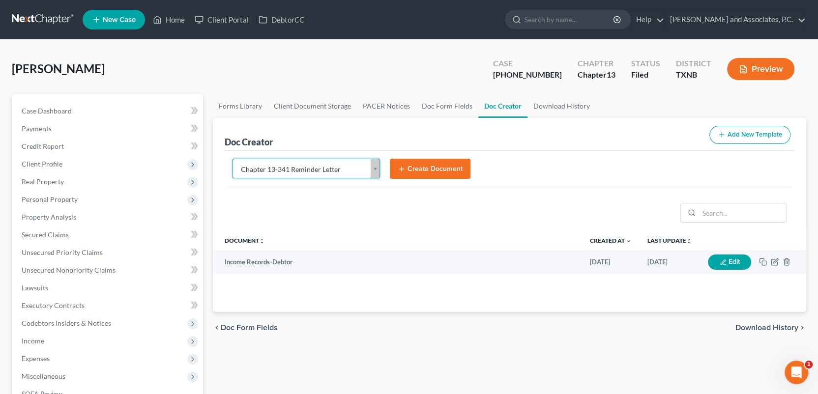
click at [431, 169] on button "Create Document" at bounding box center [430, 169] width 81 height 21
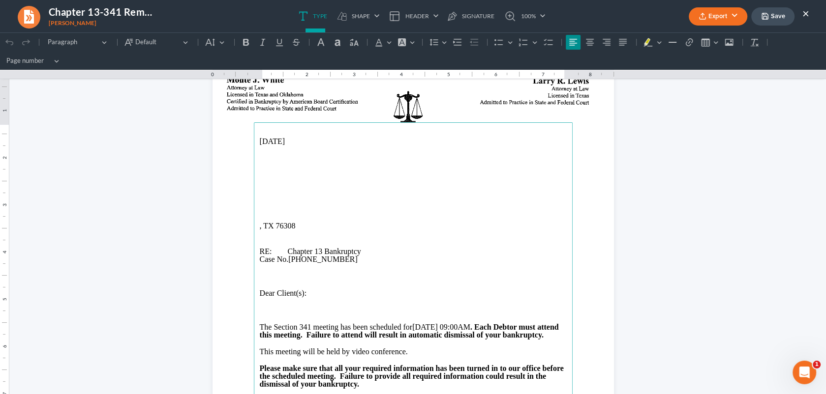
scroll to position [5, 0]
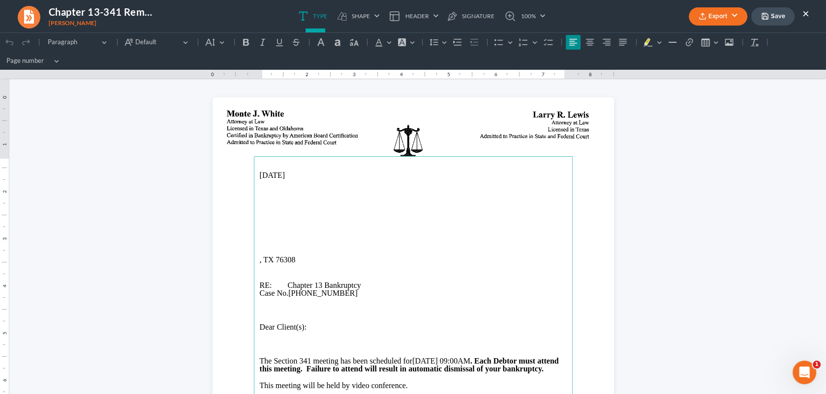
click at [260, 206] on p "Rich Text Editor, page-0-main" at bounding box center [413, 209] width 307 height 9
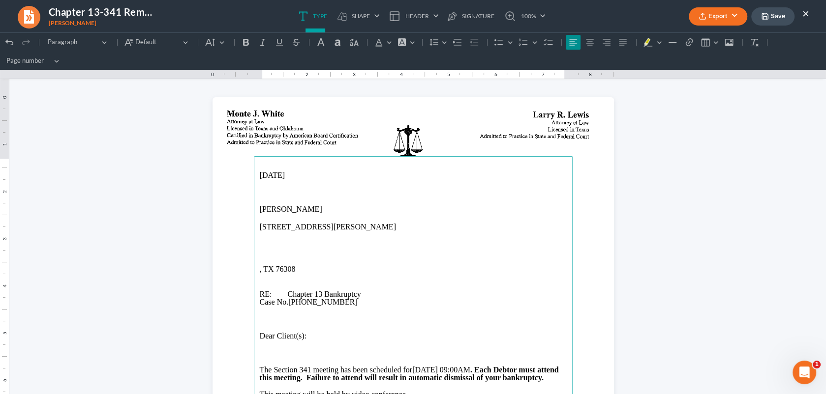
click at [314, 229] on p "[STREET_ADDRESS][PERSON_NAME]" at bounding box center [413, 227] width 307 height 8
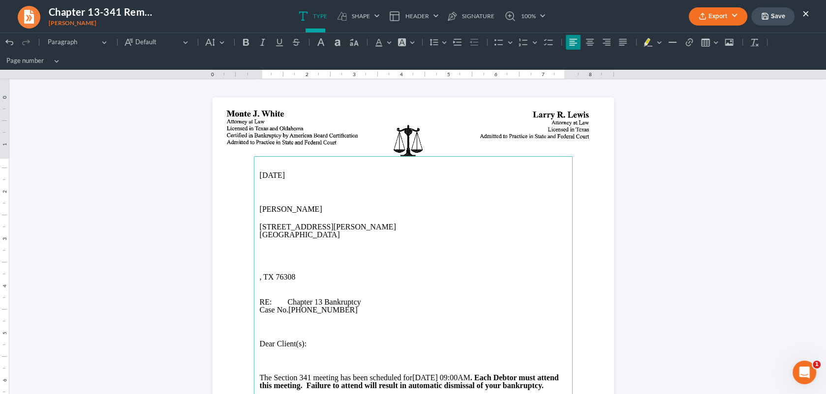
click at [260, 216] on p "Rich Text Editor, page-0-main" at bounding box center [413, 218] width 307 height 9
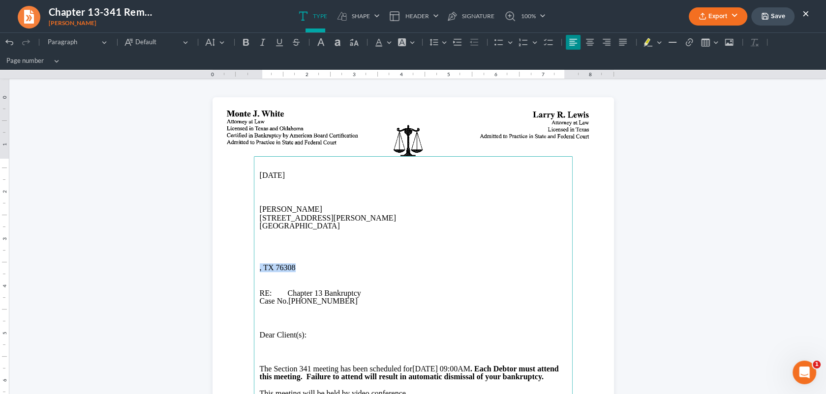
drag, startPoint x: 296, startPoint y: 268, endPoint x: 253, endPoint y: 270, distance: 42.8
click at [254, 270] on main "[DATE] [PERSON_NAME] [STREET_ADDRESS][PERSON_NAME] RE: Chapter 13 Bankruptcy Ca…" at bounding box center [413, 356] width 319 height 401
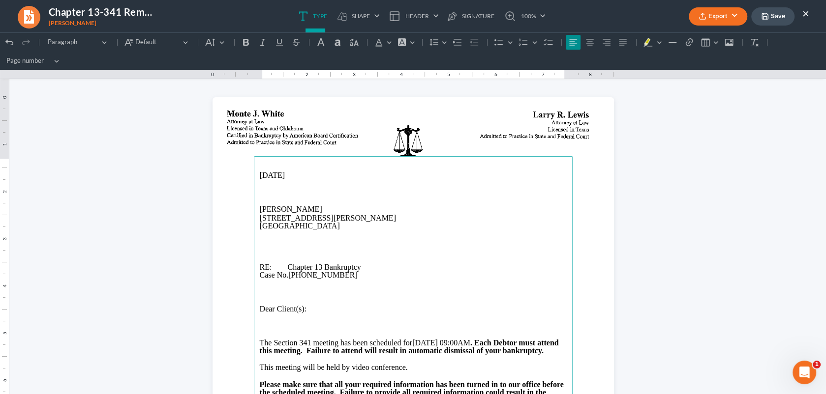
drag, startPoint x: 253, startPoint y: 209, endPoint x: 335, endPoint y: 228, distance: 84.2
click at [335, 228] on main "[DATE] [PERSON_NAME] [STREET_ADDRESS][PERSON_NAME] RE: Chapter 13 Bankruptcy Ca…" at bounding box center [413, 356] width 319 height 401
copy main "[PERSON_NAME] [STREET_ADDRESS][PERSON_NAME]"
click at [404, 225] on p "[GEOGRAPHIC_DATA]" at bounding box center [413, 226] width 307 height 8
click at [710, 14] on button "Export" at bounding box center [717, 16] width 59 height 18
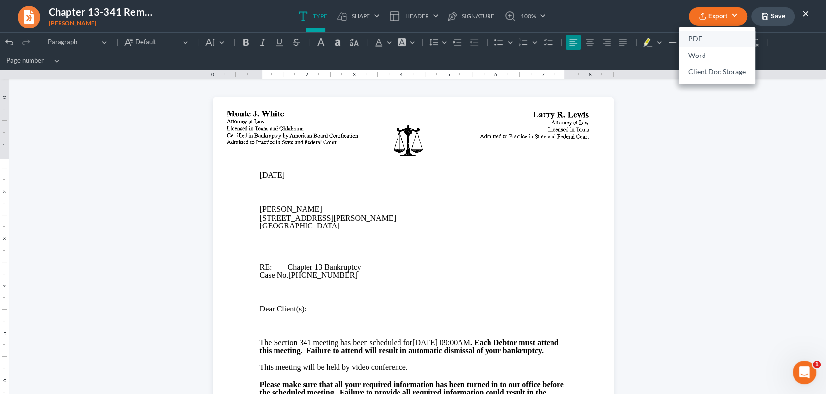
click at [698, 36] on link "PDF" at bounding box center [717, 39] width 76 height 17
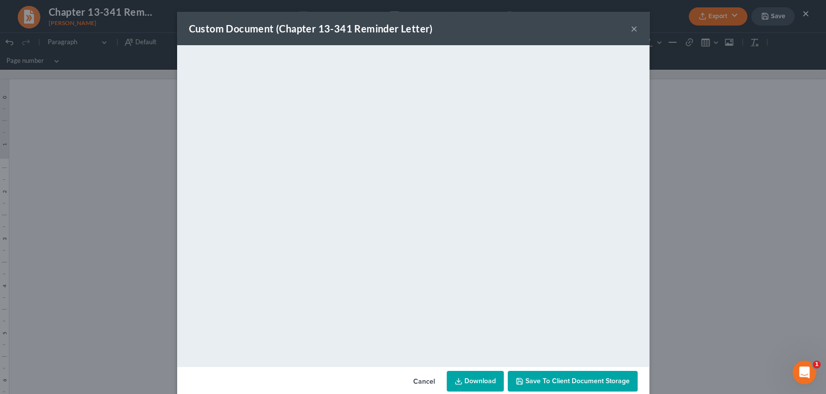
click at [630, 29] on button "×" at bounding box center [633, 29] width 7 height 12
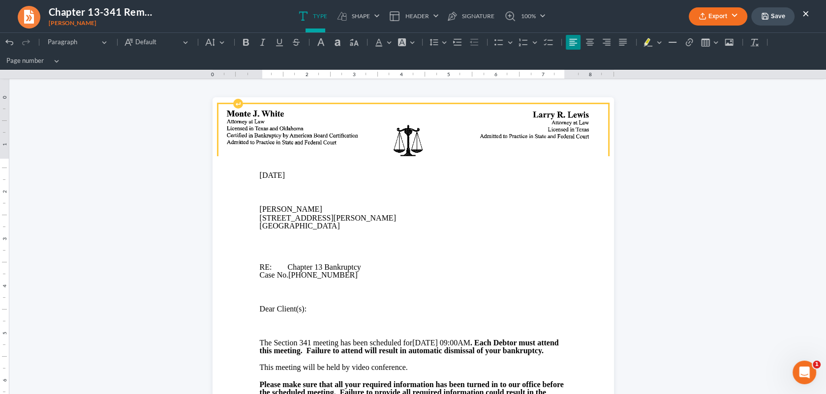
click at [558, 123] on img "Rich Text Editor, page-0-header" at bounding box center [412, 139] width 389 height 70
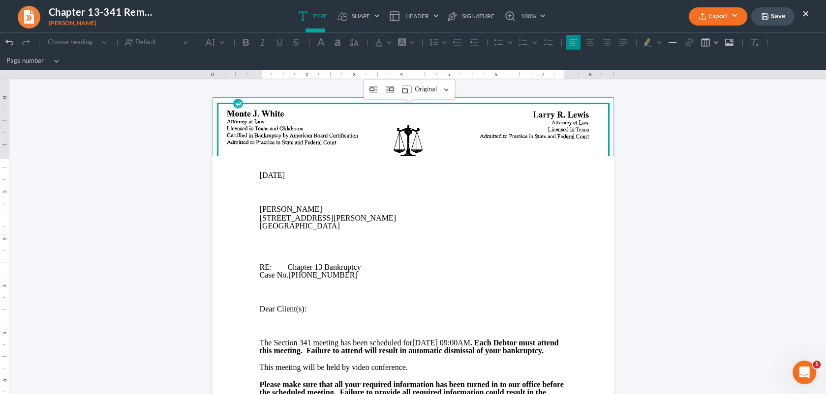
click at [558, 123] on img "Rich Text Editor, page-0-header" at bounding box center [412, 139] width 389 height 70
drag, startPoint x: 558, startPoint y: 123, endPoint x: 526, endPoint y: 133, distance: 33.0
click at [526, 133] on img "Rich Text Editor, page-0-header" at bounding box center [412, 139] width 389 height 70
drag, startPoint x: 516, startPoint y: 87, endPoint x: 772, endPoint y: 16, distance: 266.3
click at [772, 15] on button "Save" at bounding box center [772, 16] width 43 height 18
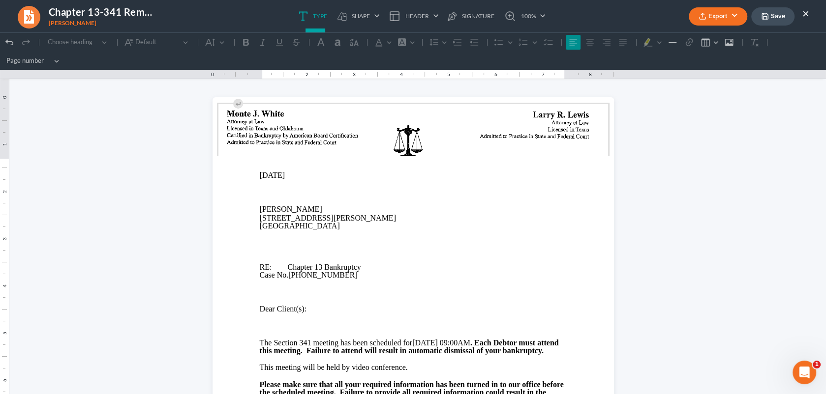
click at [802, 12] on button "×" at bounding box center [805, 13] width 7 height 12
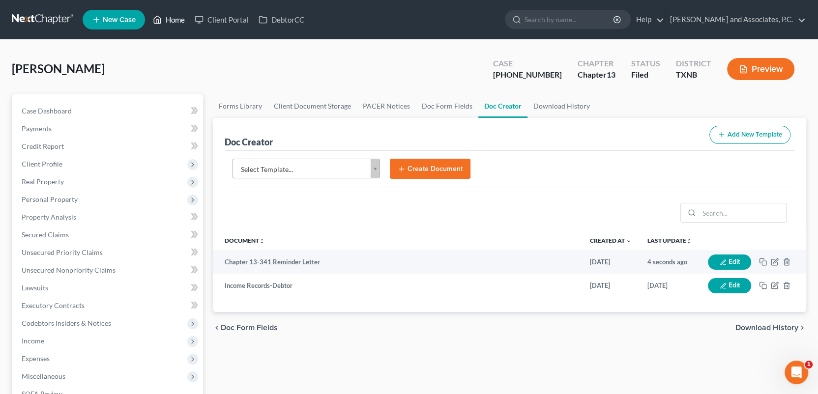
click at [177, 22] on link "Home" at bounding box center [169, 20] width 42 height 18
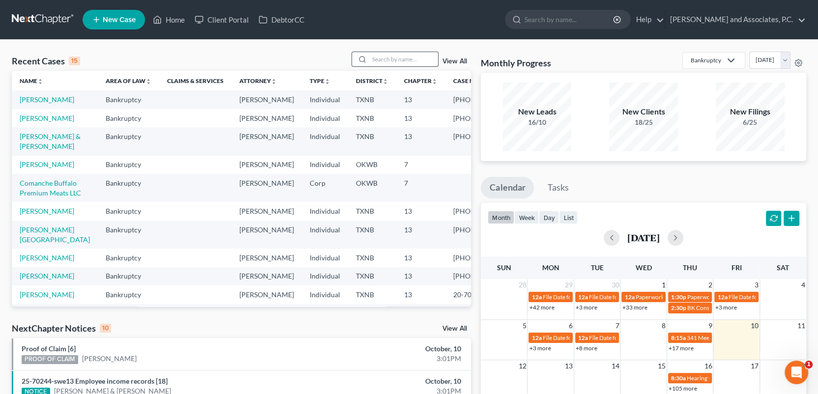
click at [379, 60] on input "search" at bounding box center [403, 59] width 69 height 14
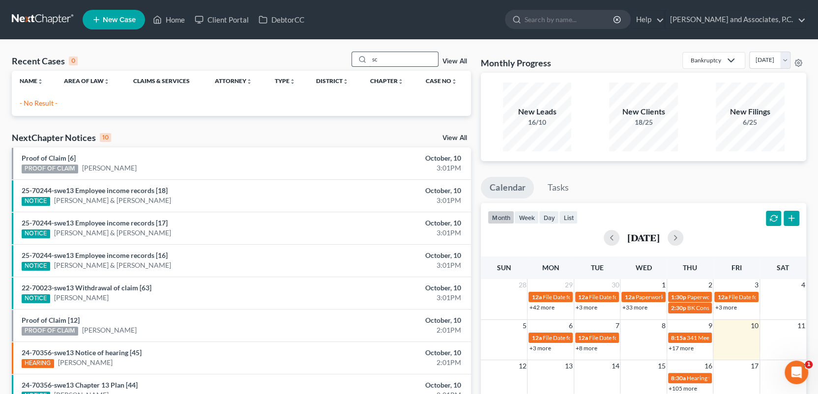
type input "s"
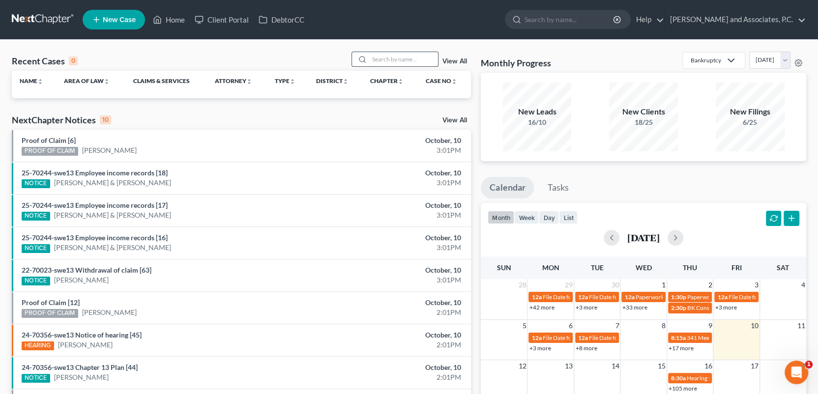
type input "s"
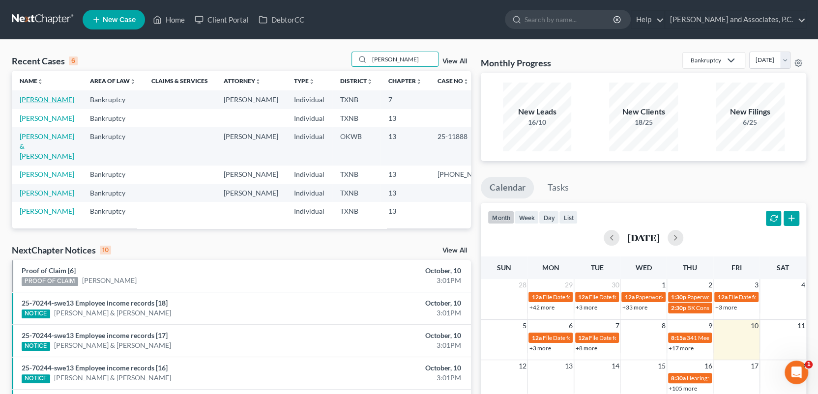
type input "[PERSON_NAME]"
click at [57, 101] on link "[PERSON_NAME]" at bounding box center [47, 99] width 55 height 8
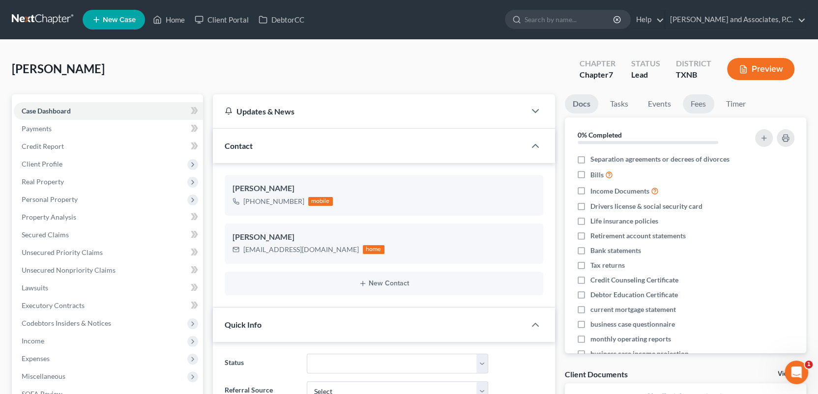
click at [705, 105] on link "Fees" at bounding box center [698, 103] width 31 height 19
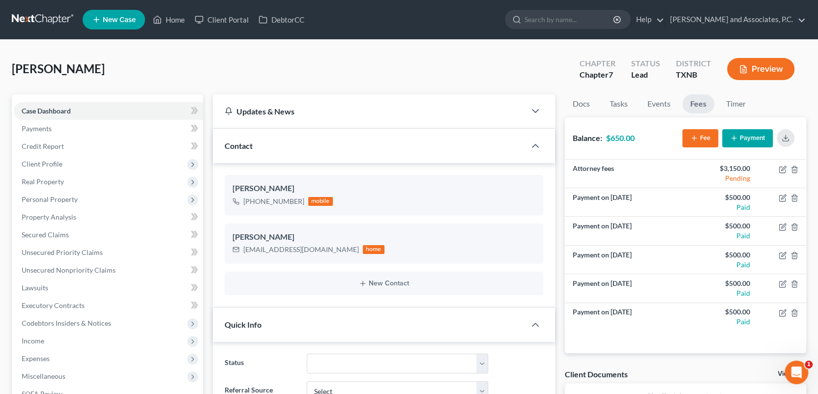
click at [745, 137] on button "Payment" at bounding box center [747, 138] width 51 height 18
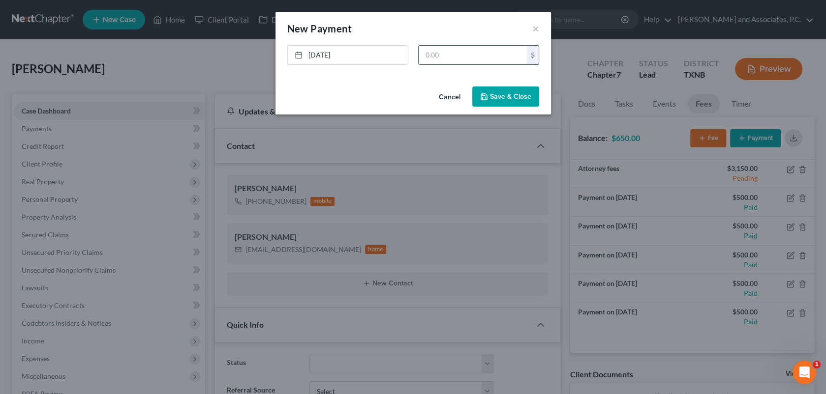
click at [420, 57] on input "text" at bounding box center [472, 55] width 108 height 19
type input "650.00"
click at [514, 101] on button "Save & Close" at bounding box center [505, 97] width 67 height 21
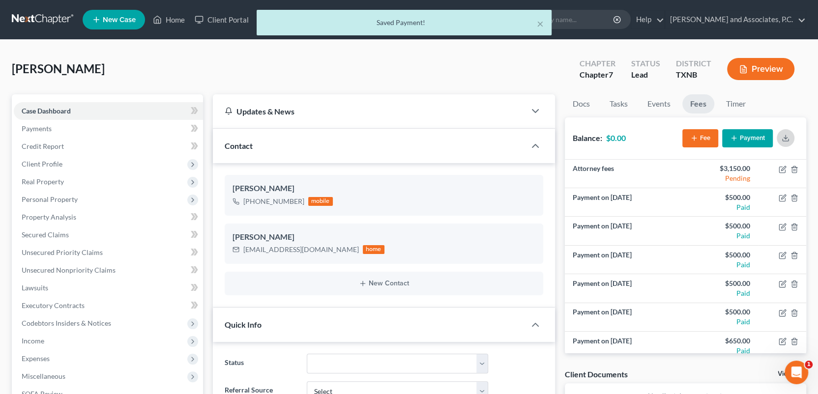
click at [786, 138] on line "button" at bounding box center [786, 137] width 0 height 4
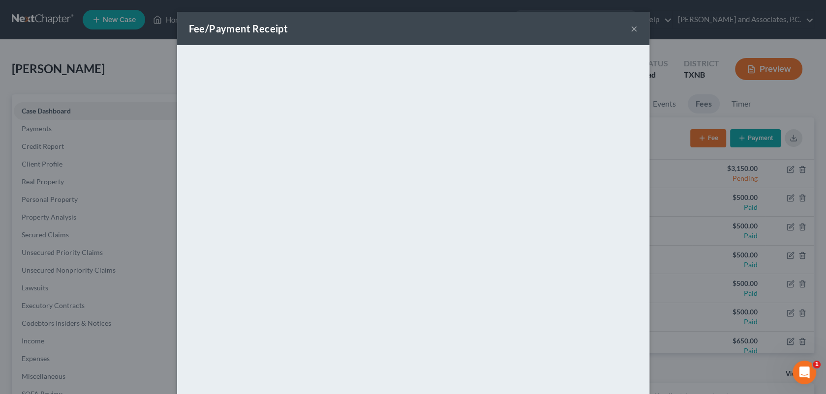
click at [631, 27] on button "×" at bounding box center [633, 29] width 7 height 12
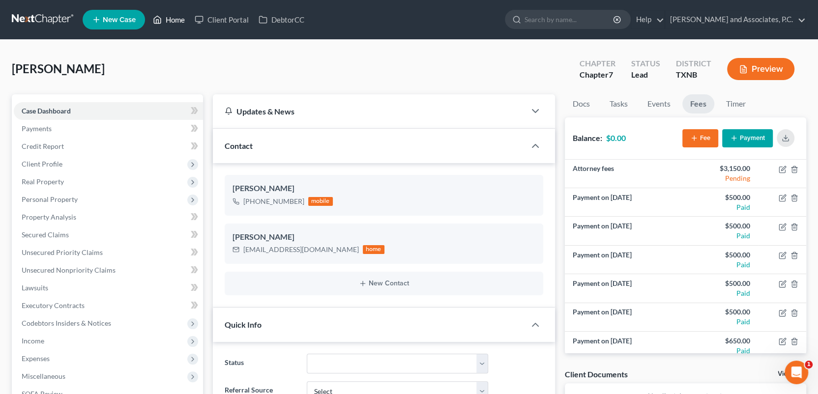
drag, startPoint x: 173, startPoint y: 19, endPoint x: 187, endPoint y: 34, distance: 20.5
click at [173, 19] on link "Home" at bounding box center [169, 20] width 42 height 18
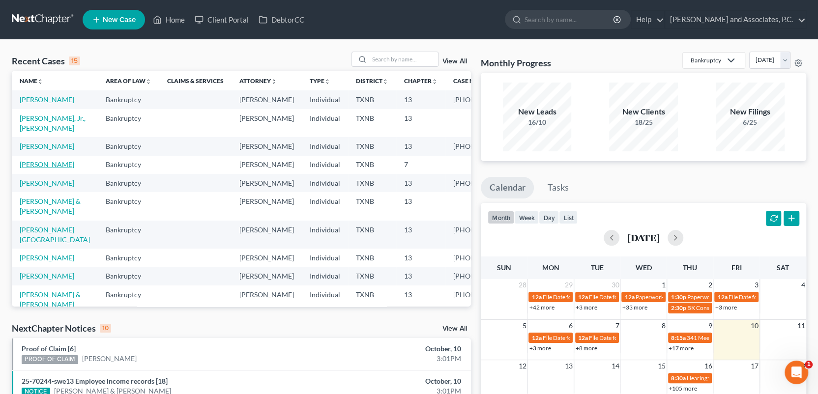
click at [58, 169] on link "[PERSON_NAME]" at bounding box center [47, 164] width 55 height 8
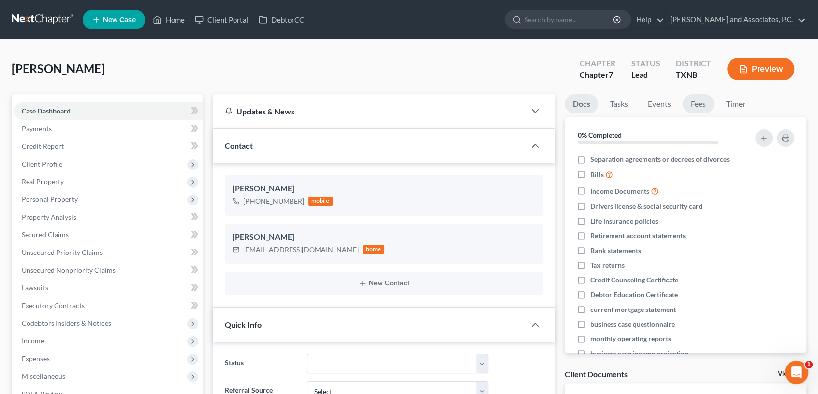
click at [704, 102] on link "Fees" at bounding box center [698, 103] width 31 height 19
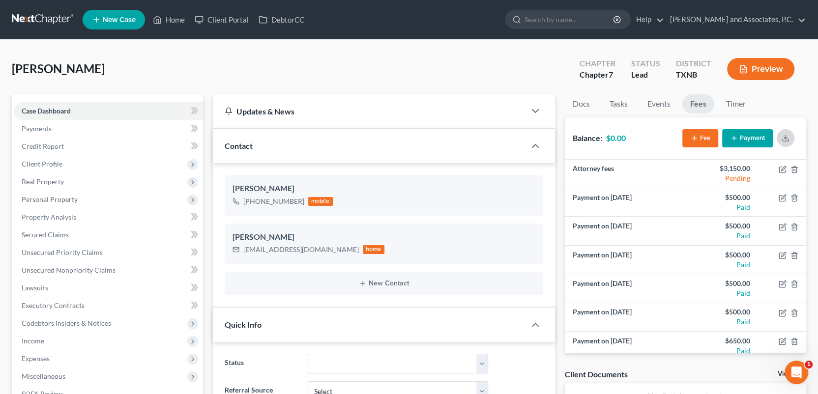
click at [786, 138] on icon "button" at bounding box center [786, 138] width 8 height 8
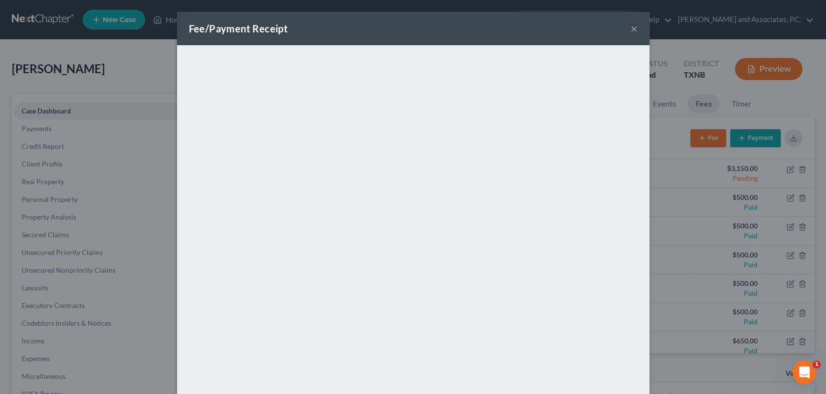
click at [630, 29] on button "×" at bounding box center [633, 29] width 7 height 12
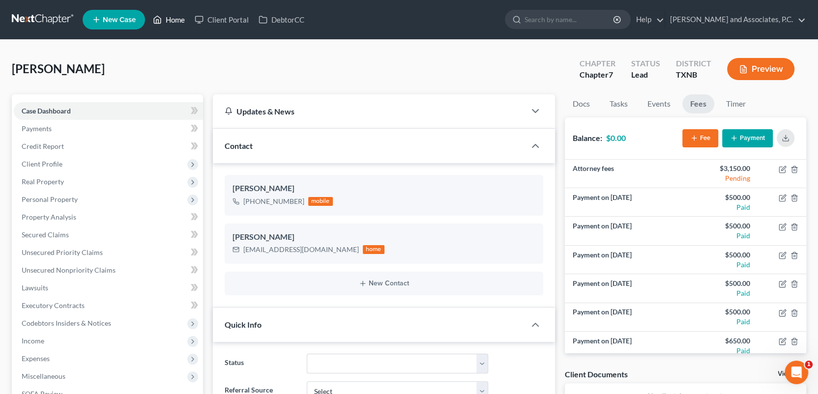
drag, startPoint x: 179, startPoint y: 18, endPoint x: 377, endPoint y: 107, distance: 217.2
click at [179, 18] on link "Home" at bounding box center [169, 20] width 42 height 18
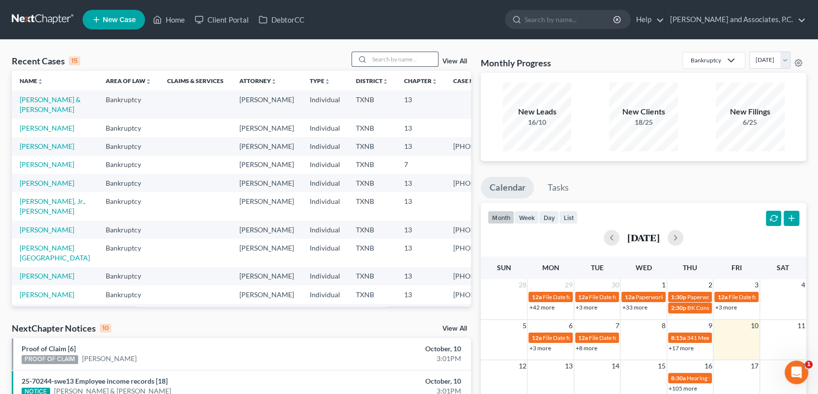
click at [388, 60] on input "search" at bounding box center [403, 59] width 69 height 14
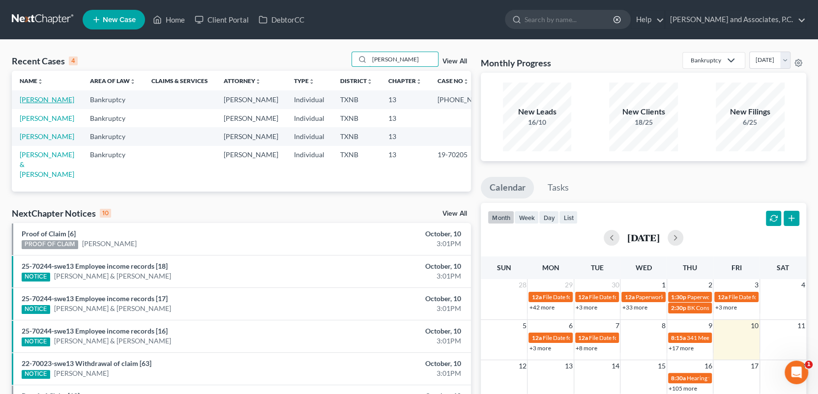
type input "[PERSON_NAME]"
click at [56, 100] on link "[PERSON_NAME]" at bounding box center [47, 99] width 55 height 8
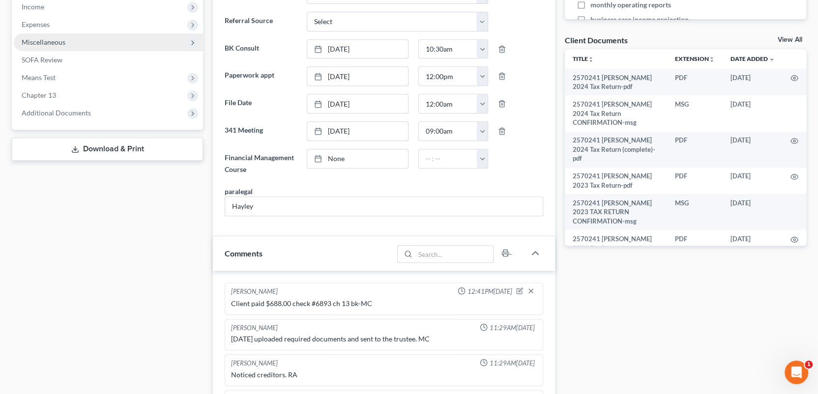
scroll to position [393, 0]
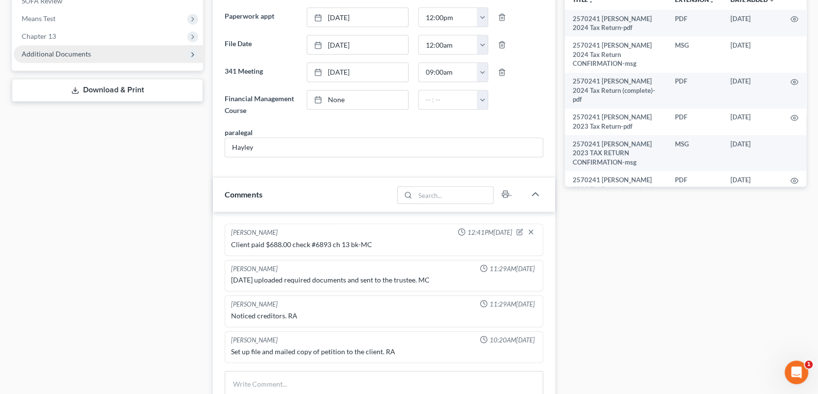
click at [102, 59] on span "Additional Documents" at bounding box center [108, 54] width 189 height 18
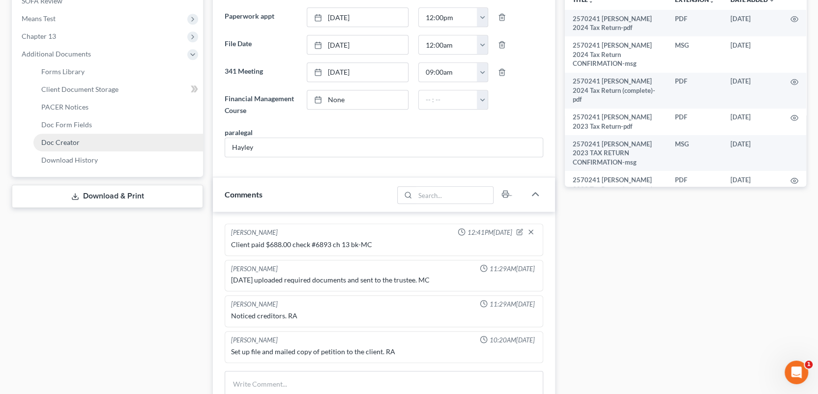
click at [81, 139] on link "Doc Creator" at bounding box center [118, 143] width 170 height 18
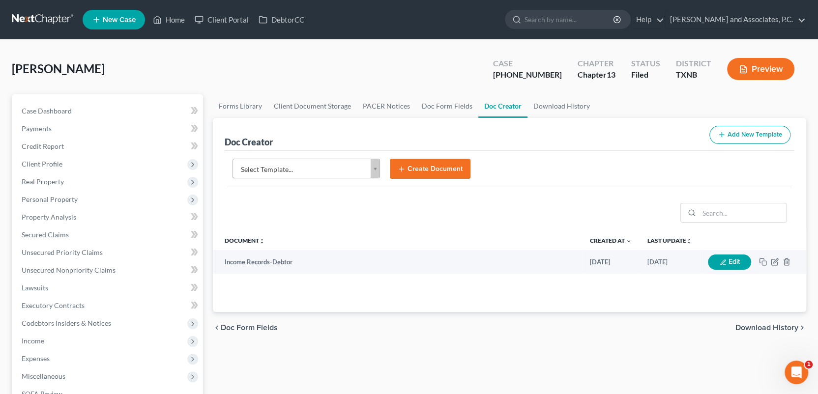
click at [376, 170] on body "Home New Case Client Portal DebtorCC [PERSON_NAME] and Associates, P.C. [EMAIL_…" at bounding box center [409, 319] width 818 height 639
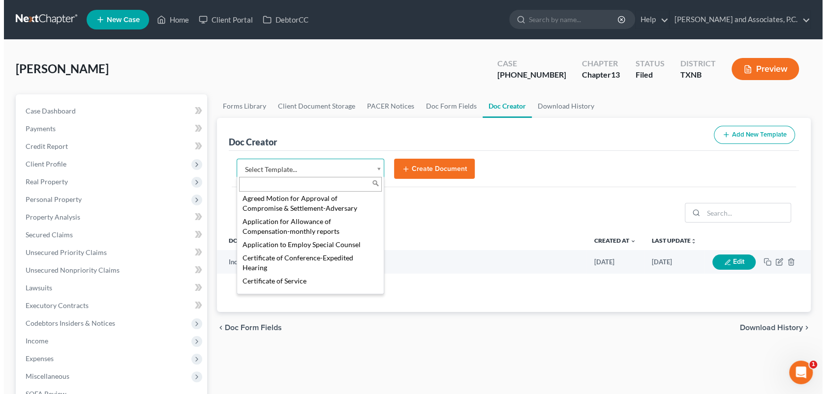
scroll to position [246, 0]
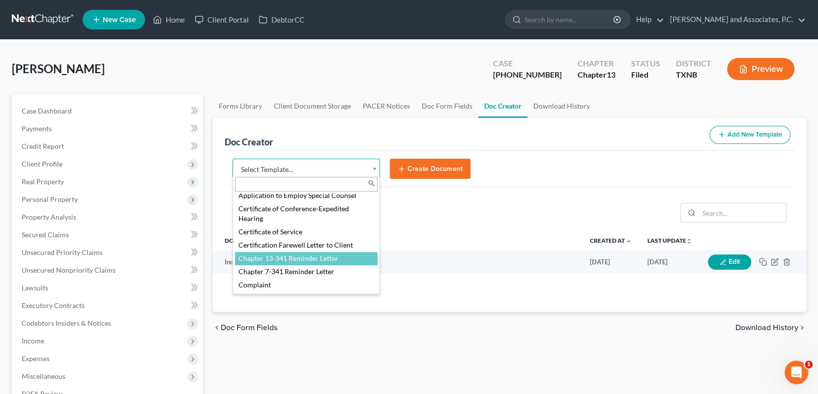
select select "77110"
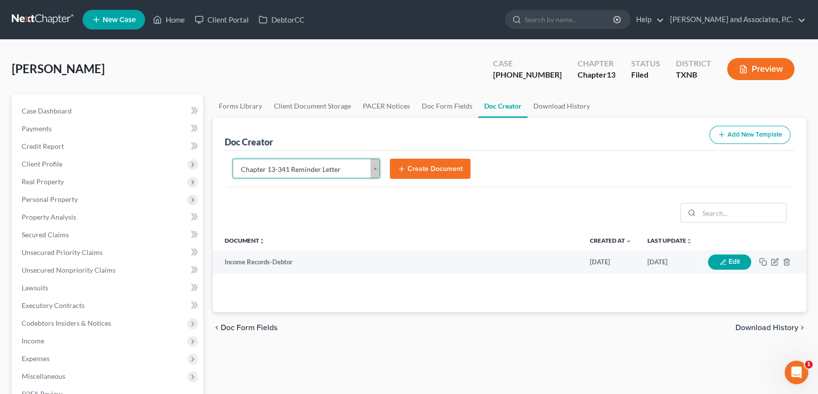
click at [415, 169] on button "Create Document" at bounding box center [430, 169] width 81 height 21
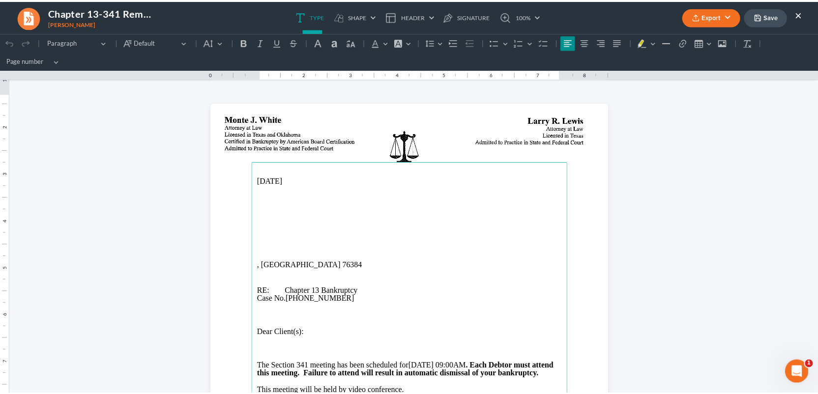
scroll to position [0, 0]
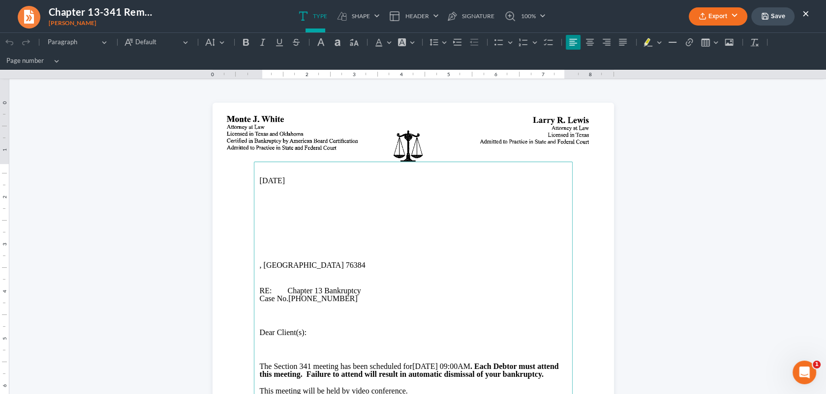
click at [254, 205] on main "[DATE] , TX 76384 RE: Chapter 13 Bankruptcy Case No. [PHONE_NUMBER] Dear Client…" at bounding box center [413, 362] width 319 height 401
click at [804, 10] on button "×" at bounding box center [805, 13] width 7 height 12
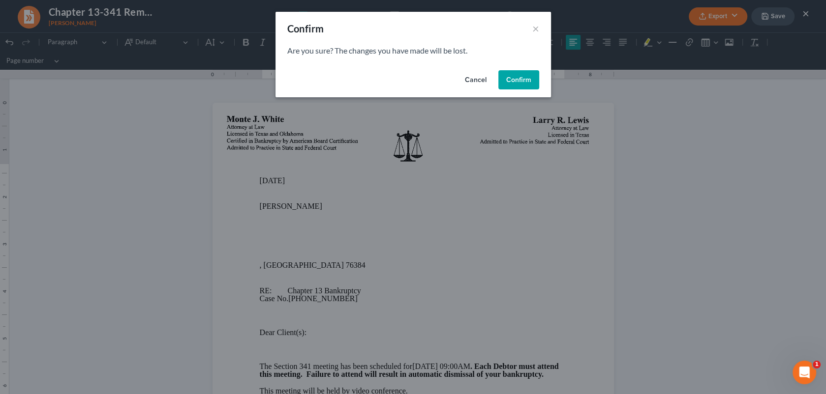
click at [505, 79] on button "Confirm" at bounding box center [518, 80] width 41 height 20
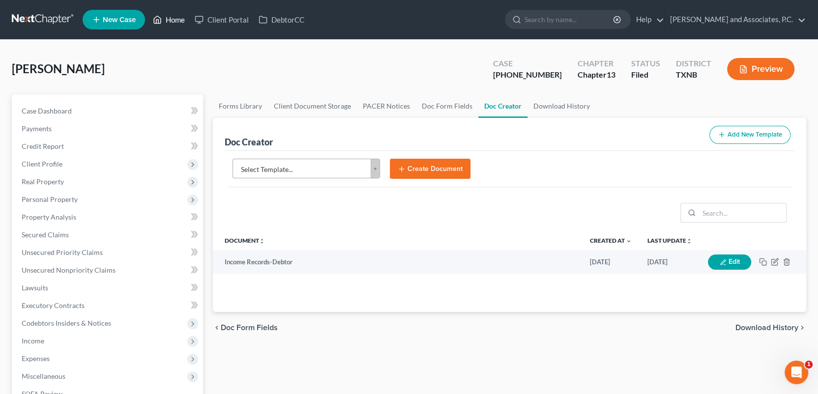
click at [172, 21] on link "Home" at bounding box center [169, 20] width 42 height 18
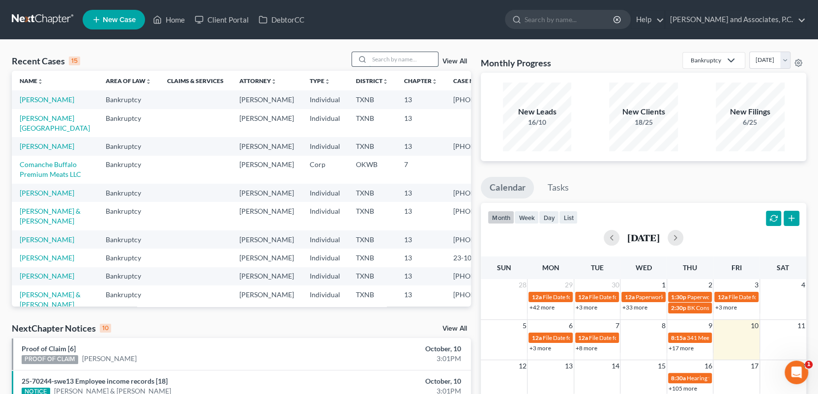
click at [388, 60] on input "search" at bounding box center [403, 59] width 69 height 14
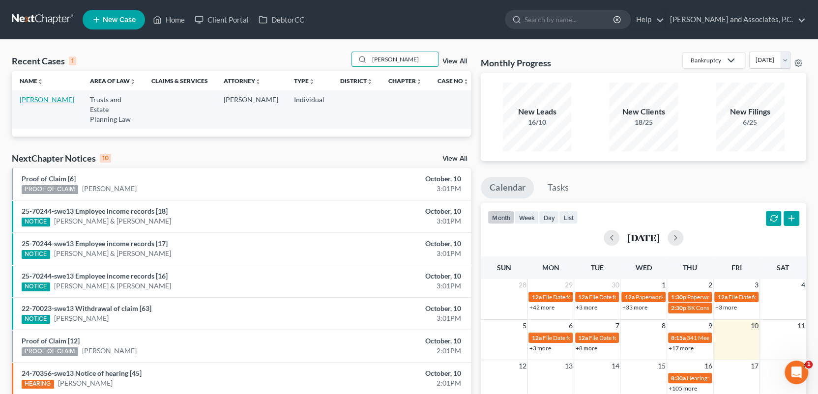
type input "[PERSON_NAME]"
click at [27, 100] on link "[PERSON_NAME]" at bounding box center [47, 99] width 55 height 8
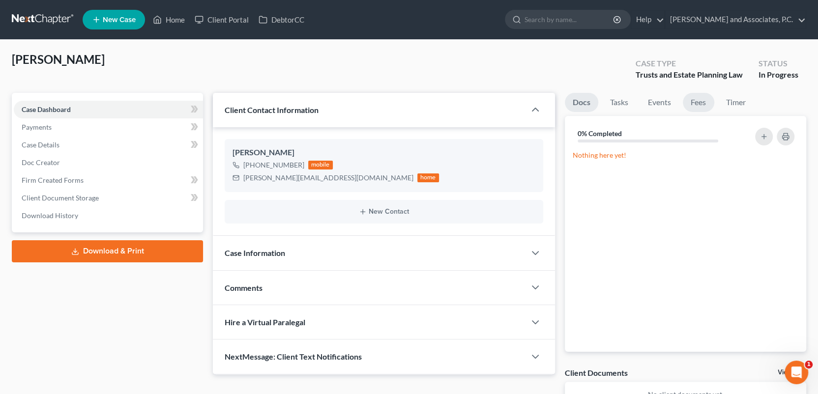
click at [701, 106] on link "Fees" at bounding box center [698, 102] width 31 height 19
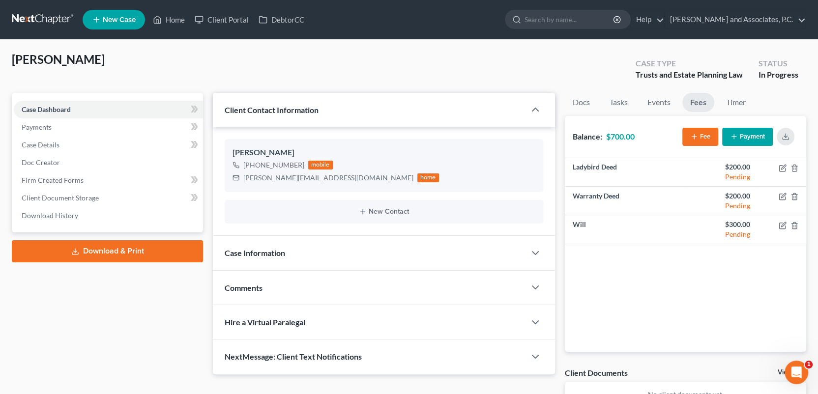
click at [740, 143] on button "Payment" at bounding box center [747, 137] width 51 height 18
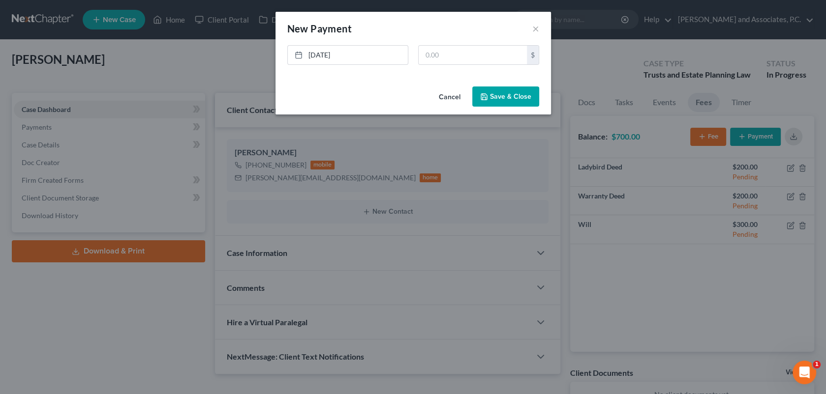
click at [412, 50] on div "[DATE] close Date [DATE] Time 4:04 PM chevron_left [DATE] chevron_right Su M Tu…" at bounding box center [347, 55] width 131 height 20
click at [421, 54] on input "text" at bounding box center [472, 55] width 108 height 19
type input "700.00"
click at [504, 99] on button "Save & Close" at bounding box center [505, 97] width 67 height 21
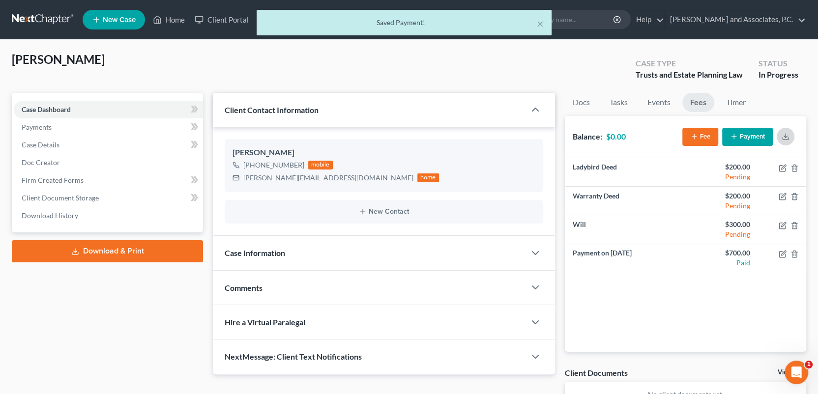
click at [789, 139] on icon "button" at bounding box center [786, 137] width 8 height 8
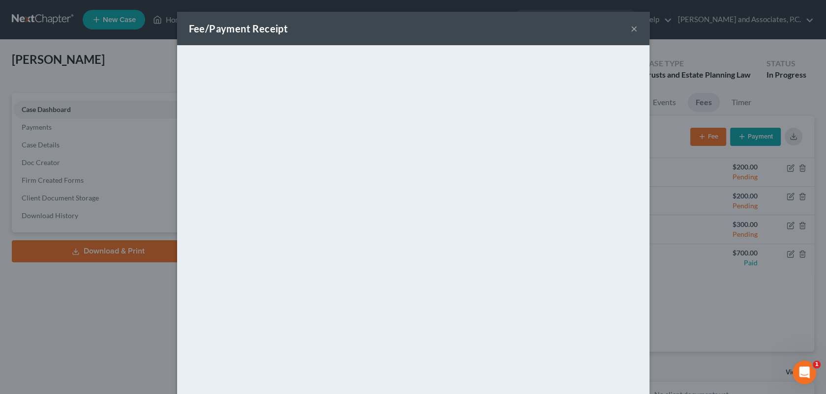
click at [630, 30] on button "×" at bounding box center [633, 29] width 7 height 12
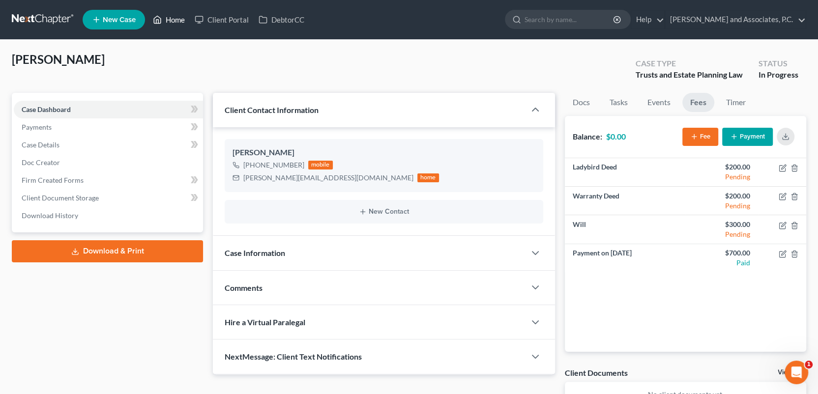
click at [174, 17] on link "Home" at bounding box center [169, 20] width 42 height 18
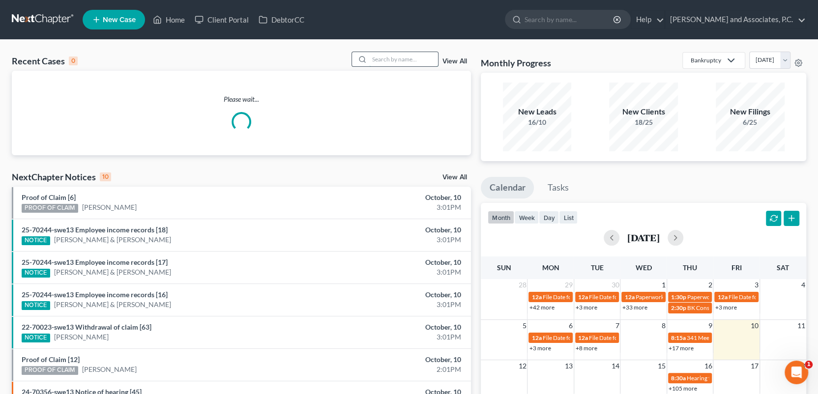
click at [393, 55] on input "search" at bounding box center [403, 59] width 69 height 14
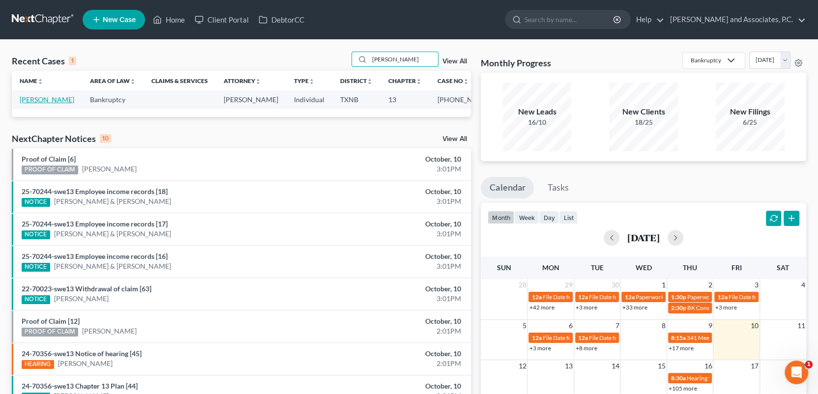
type input "[PERSON_NAME]"
click at [34, 101] on link "[PERSON_NAME]" at bounding box center [47, 99] width 55 height 8
select select "3"
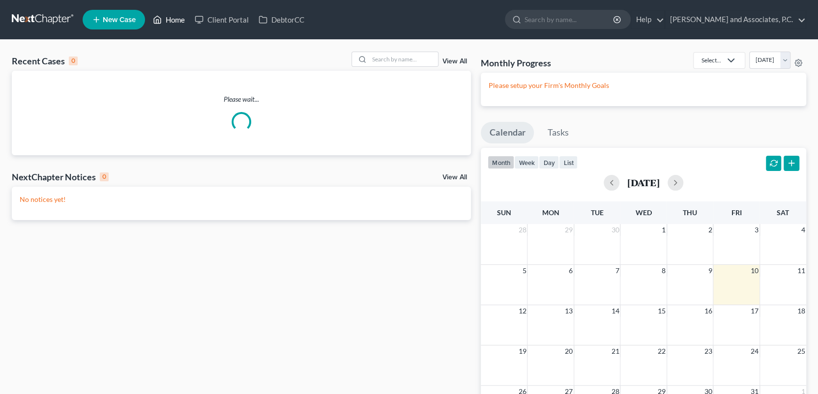
click at [179, 17] on link "Home" at bounding box center [169, 20] width 42 height 18
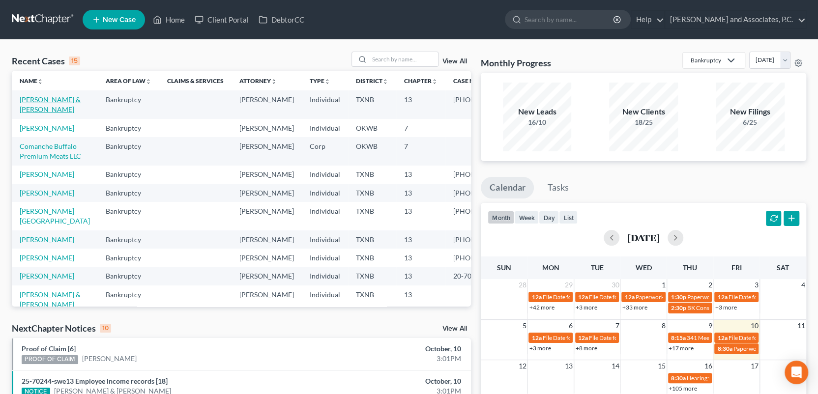
click at [28, 98] on link "[PERSON_NAME] & [PERSON_NAME]" at bounding box center [50, 104] width 61 height 18
select select "6"
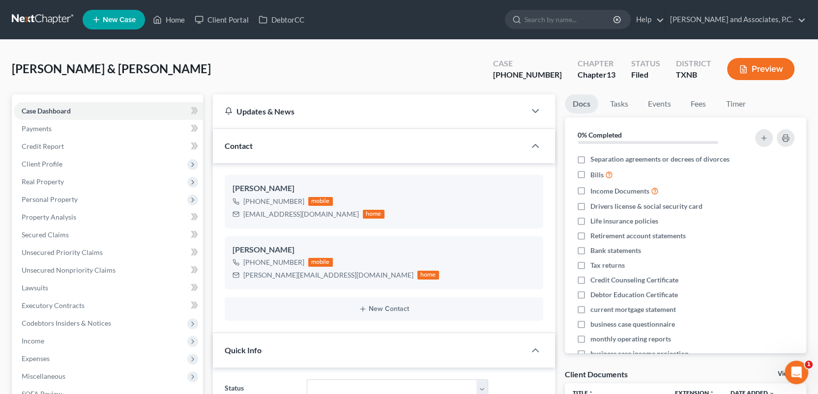
scroll to position [2573, 0]
click at [60, 144] on span "Credit Report" at bounding box center [43, 146] width 42 height 8
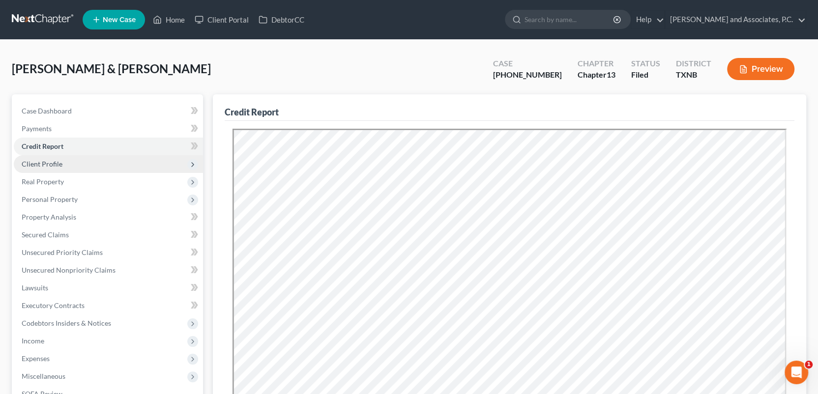
click at [66, 165] on span "Client Profile" at bounding box center [108, 164] width 189 height 18
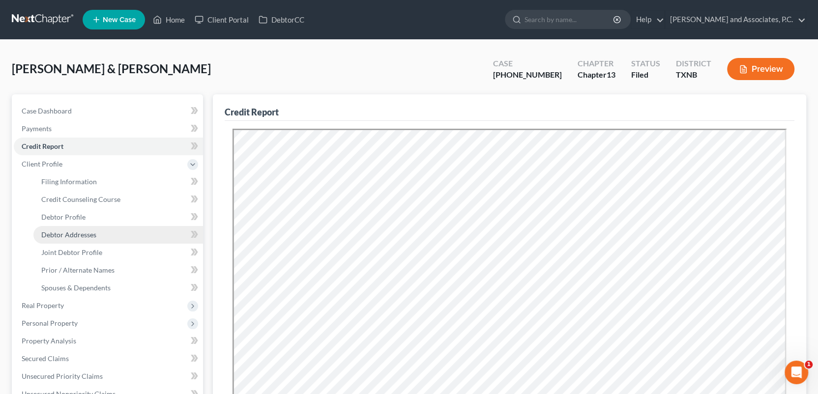
click at [68, 237] on span "Debtor Addresses" at bounding box center [68, 235] width 55 height 8
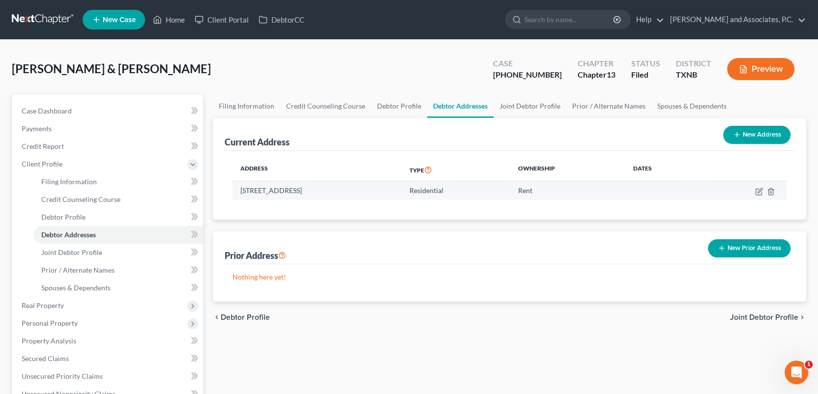
drag, startPoint x: 240, startPoint y: 190, endPoint x: 329, endPoint y: 190, distance: 88.5
click at [329, 190] on td "[STREET_ADDRESS]" at bounding box center [317, 190] width 169 height 19
copy td "[STREET_ADDRESS]"
click at [172, 17] on link "Home" at bounding box center [169, 20] width 42 height 18
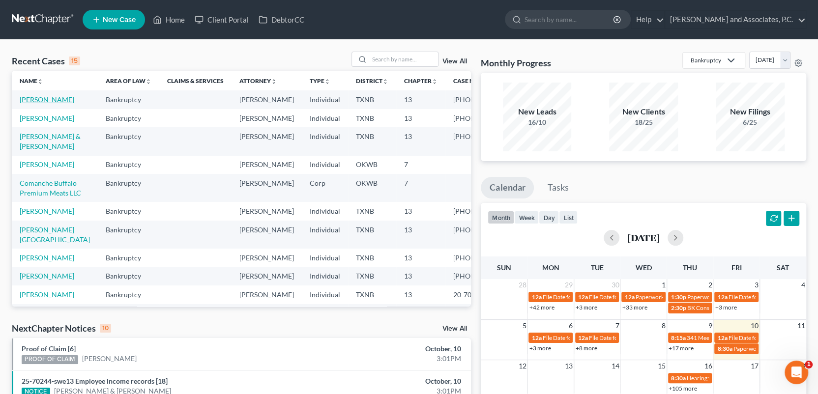
click at [66, 99] on link "[PERSON_NAME]" at bounding box center [47, 99] width 55 height 8
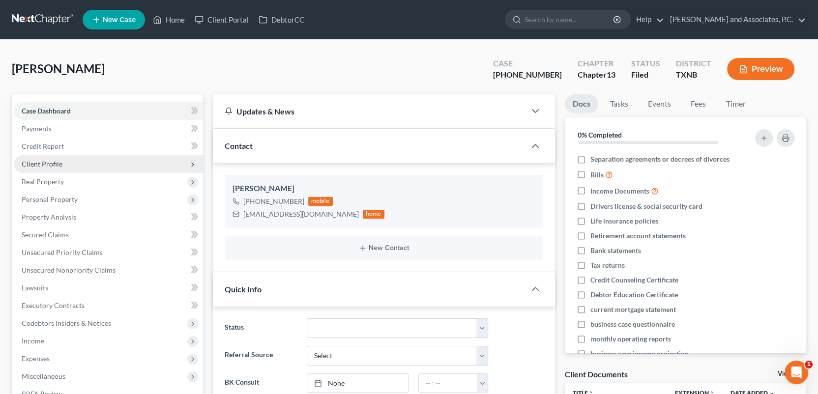
scroll to position [2293, 0]
click at [46, 165] on span "Client Profile" at bounding box center [42, 164] width 41 height 8
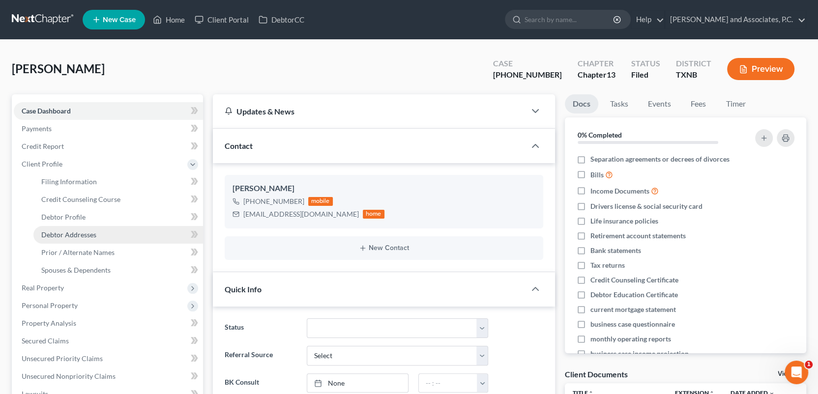
click at [53, 234] on span "Debtor Addresses" at bounding box center [68, 235] width 55 height 8
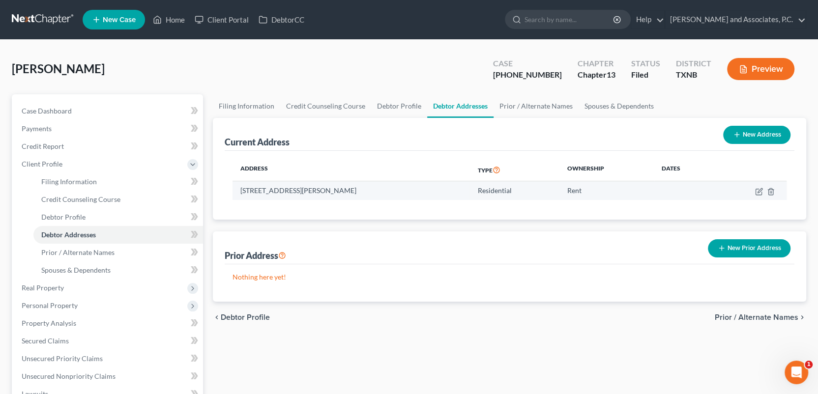
drag, startPoint x: 240, startPoint y: 189, endPoint x: 371, endPoint y: 187, distance: 130.3
click at [371, 187] on td "[STREET_ADDRESS][PERSON_NAME]" at bounding box center [351, 190] width 237 height 19
copy td "[STREET_ADDRESS][PERSON_NAME]"
click at [176, 19] on link "Home" at bounding box center [169, 20] width 42 height 18
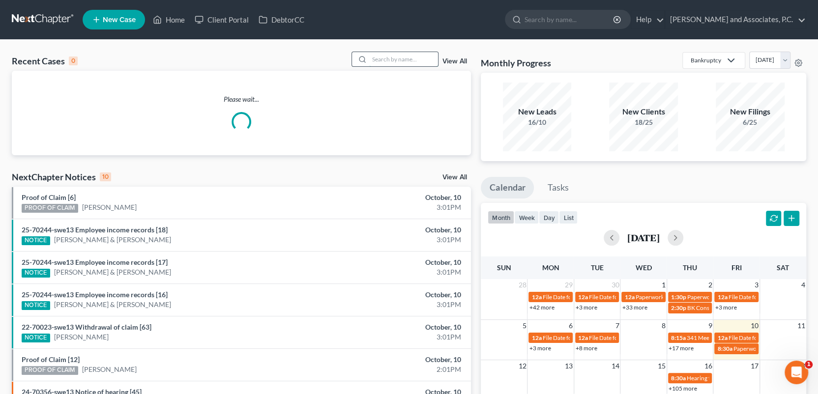
click at [414, 56] on input "search" at bounding box center [403, 59] width 69 height 14
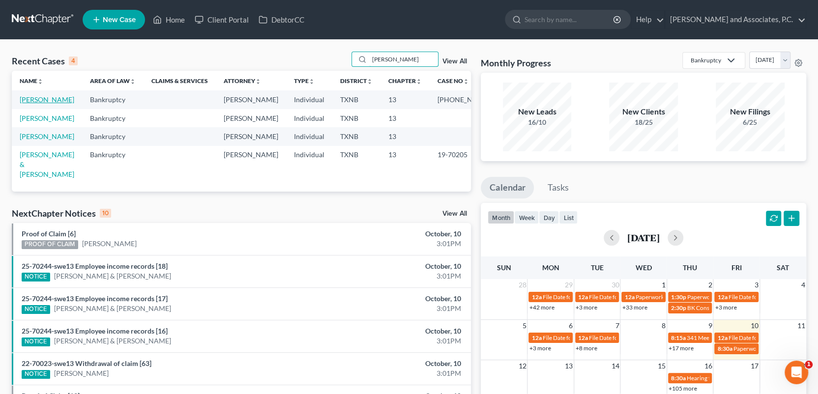
type input "[PERSON_NAME]"
click at [37, 103] on link "[PERSON_NAME]" at bounding box center [47, 99] width 55 height 8
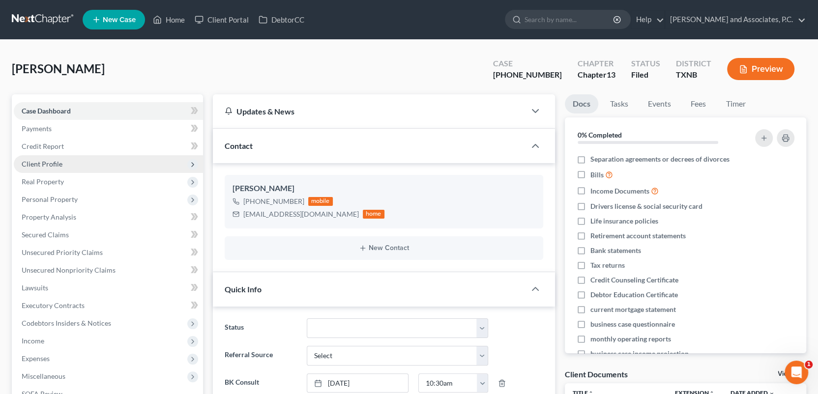
click at [50, 160] on span "Client Profile" at bounding box center [42, 164] width 41 height 8
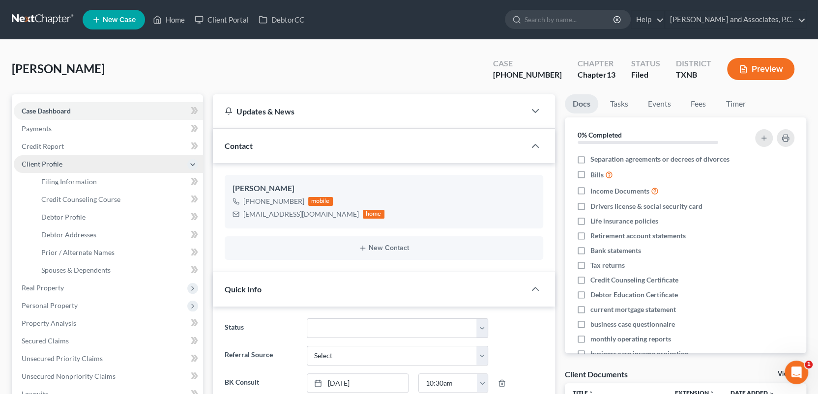
scroll to position [1603, 0]
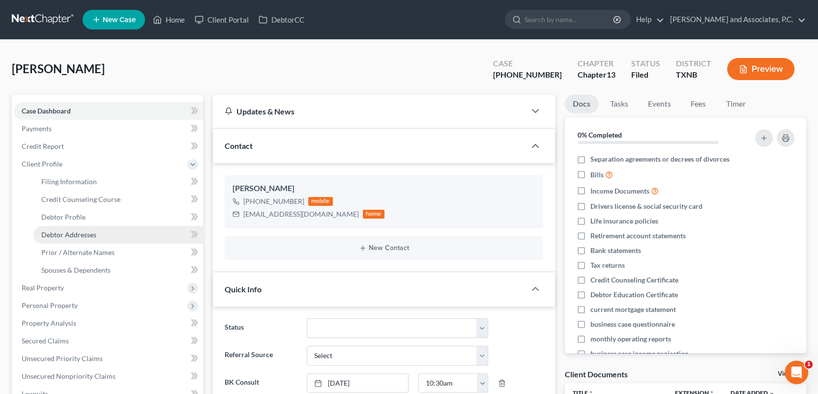
click at [65, 233] on span "Debtor Addresses" at bounding box center [68, 235] width 55 height 8
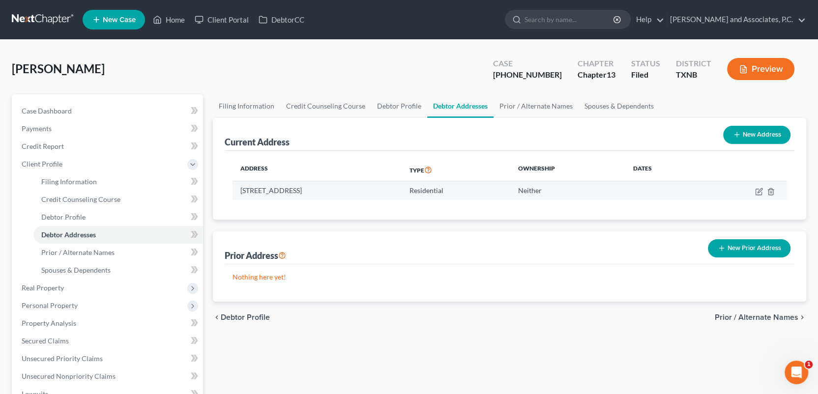
drag, startPoint x: 240, startPoint y: 189, endPoint x: 350, endPoint y: 192, distance: 109.7
click at [350, 192] on td "1426 Wichita St, Vernon, TX 76384" at bounding box center [317, 190] width 169 height 19
copy td "1426 Wichita St, Vernon, TX 76384"
click at [178, 17] on link "Home" at bounding box center [169, 20] width 42 height 18
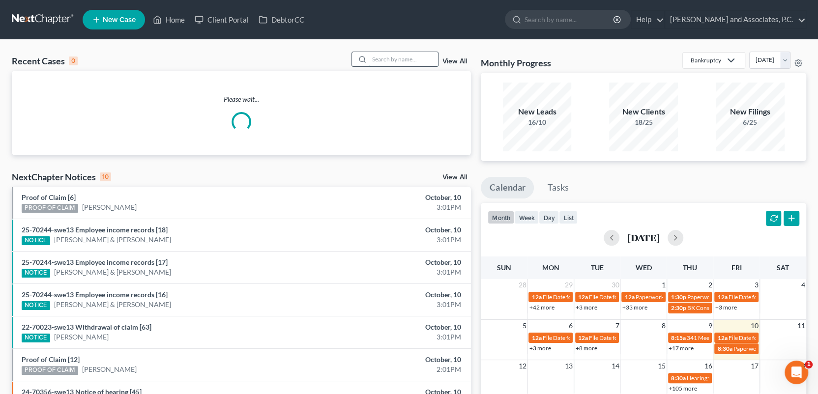
click at [414, 60] on input "search" at bounding box center [403, 59] width 69 height 14
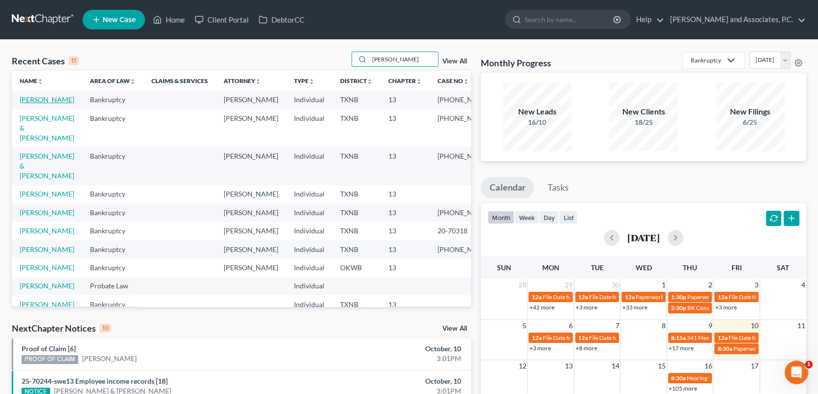
type input "marsh"
click at [55, 101] on link "[PERSON_NAME]" at bounding box center [47, 99] width 55 height 8
select select "1"
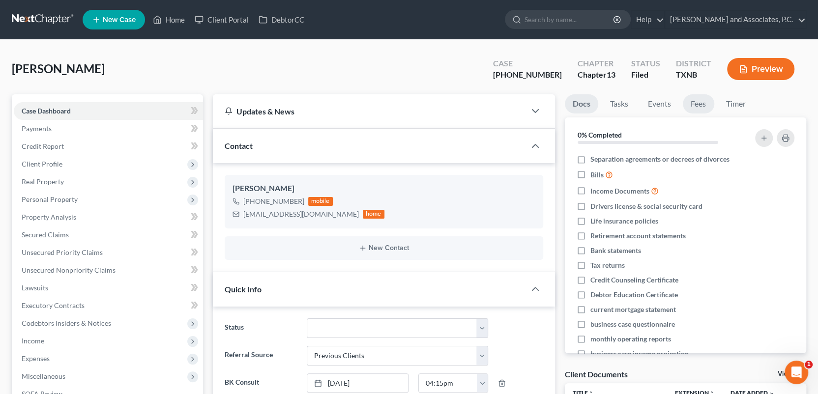
scroll to position [710, 0]
click at [700, 103] on link "Fees" at bounding box center [698, 103] width 31 height 19
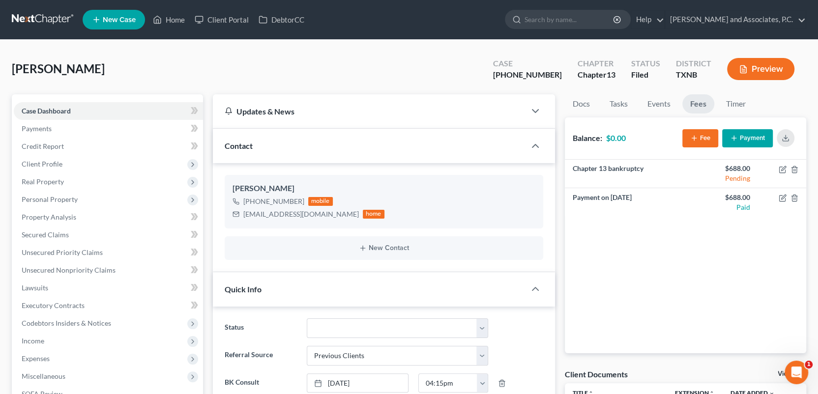
click at [701, 136] on button "Fee" at bounding box center [700, 138] width 36 height 18
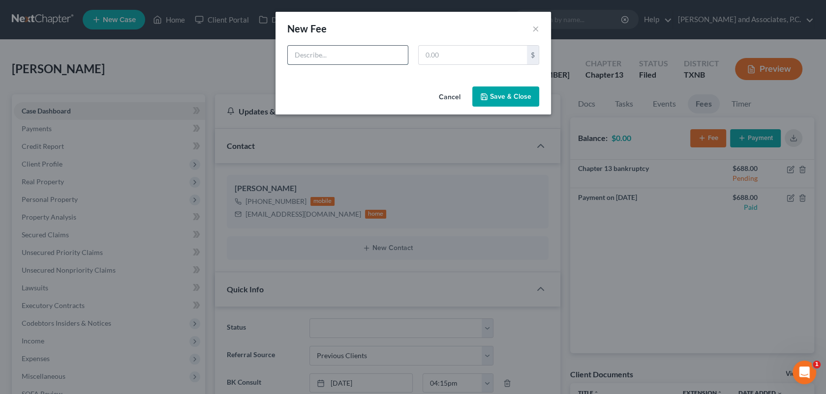
click at [358, 51] on input "text" at bounding box center [348, 55] width 120 height 19
type input "Motion to incur debt"
click at [428, 56] on input "text" at bounding box center [472, 55] width 108 height 19
type input "450.00"
click at [500, 101] on button "Save & Close" at bounding box center [505, 97] width 67 height 21
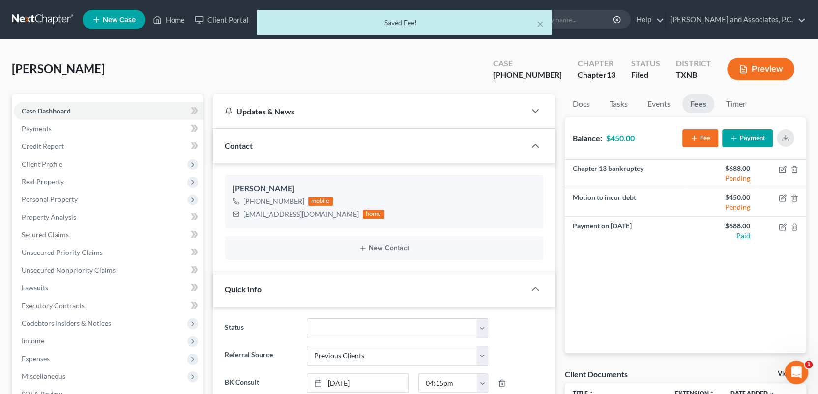
click at [749, 138] on button "Payment" at bounding box center [747, 138] width 51 height 18
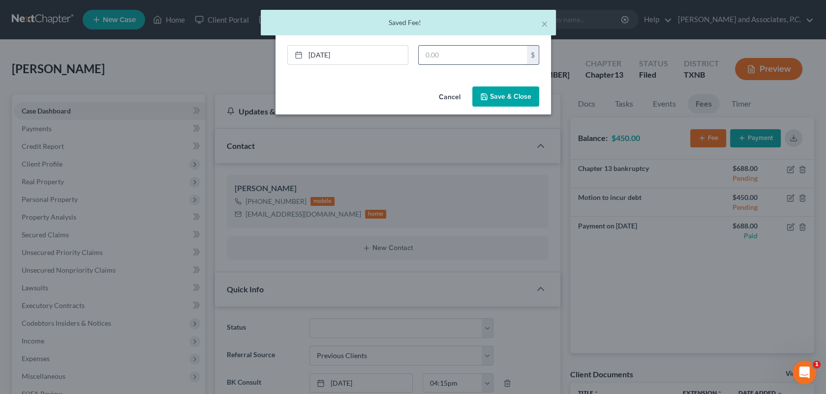
click at [448, 52] on input "text" at bounding box center [472, 55] width 108 height 19
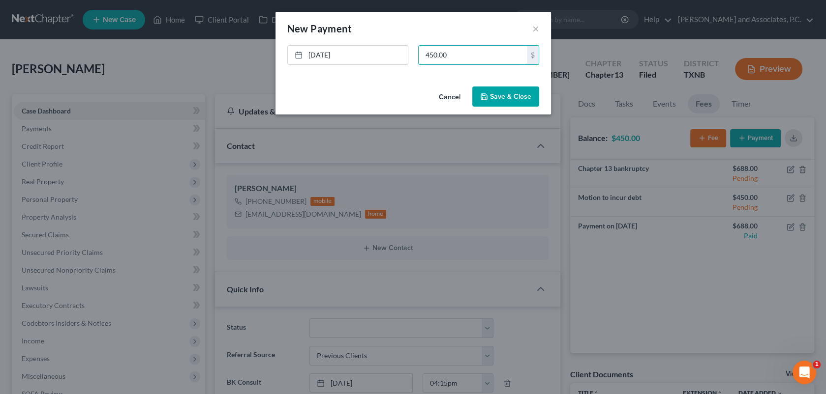
type input "450.00"
click at [524, 95] on button "Save & Close" at bounding box center [505, 97] width 67 height 21
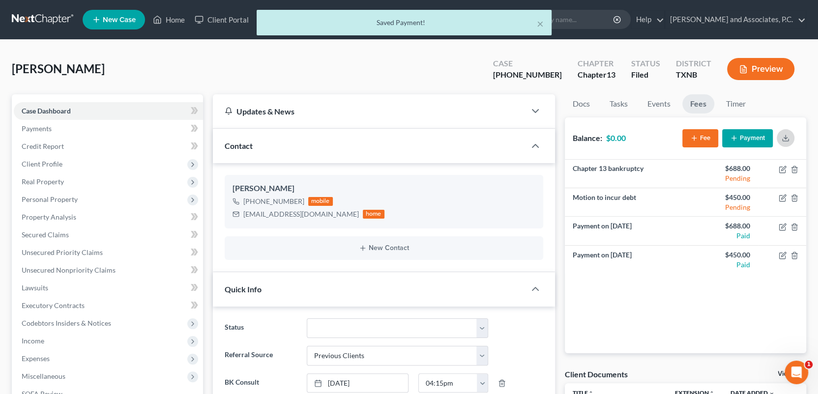
click at [788, 136] on icon "button" at bounding box center [786, 138] width 8 height 8
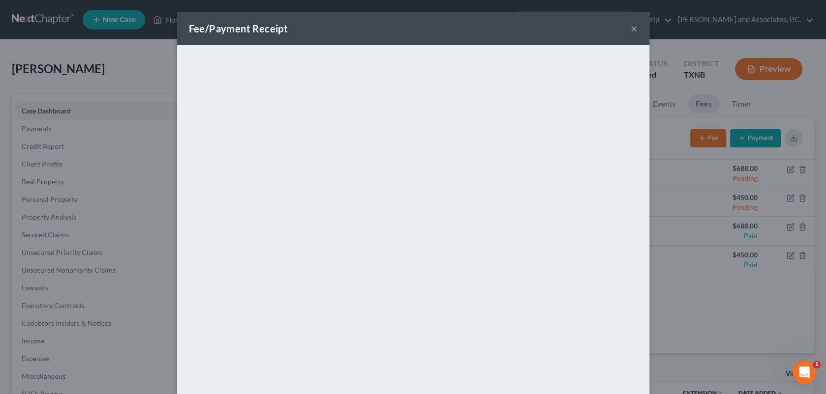
click at [632, 27] on button "×" at bounding box center [633, 29] width 7 height 12
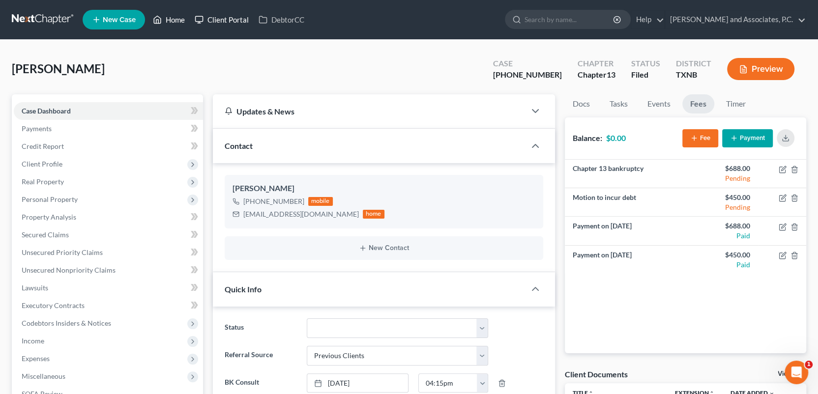
drag, startPoint x: 176, startPoint y: 17, endPoint x: 215, endPoint y: 21, distance: 39.0
click at [176, 17] on link "Home" at bounding box center [169, 20] width 42 height 18
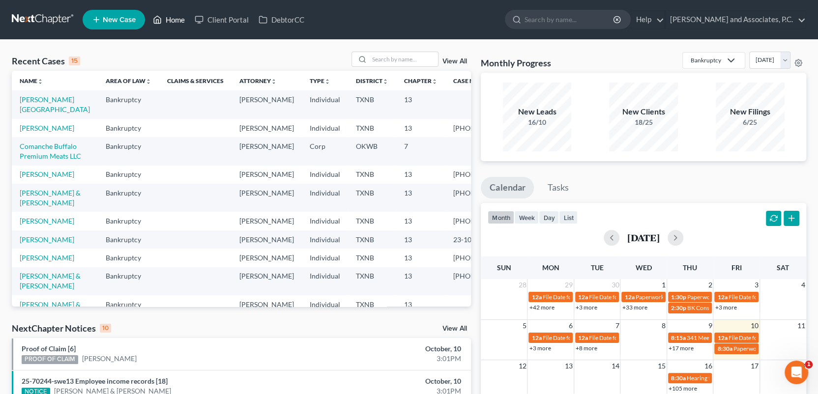
click at [148, 11] on link "Home" at bounding box center [169, 20] width 42 height 18
click at [386, 59] on input "search" at bounding box center [403, 59] width 69 height 14
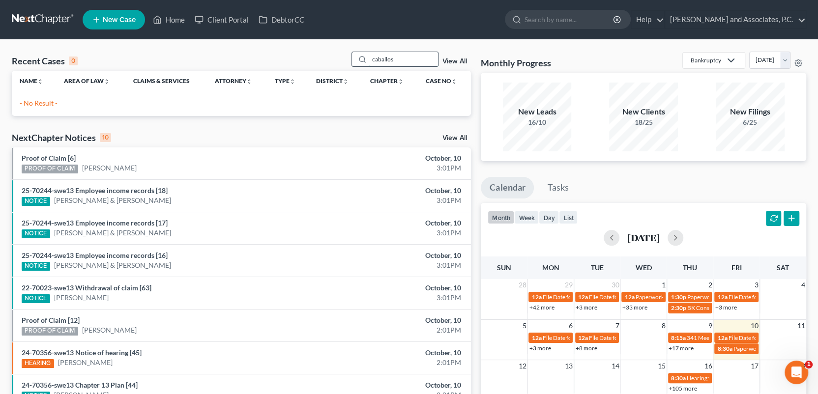
click at [378, 59] on input "caballos" at bounding box center [403, 59] width 69 height 14
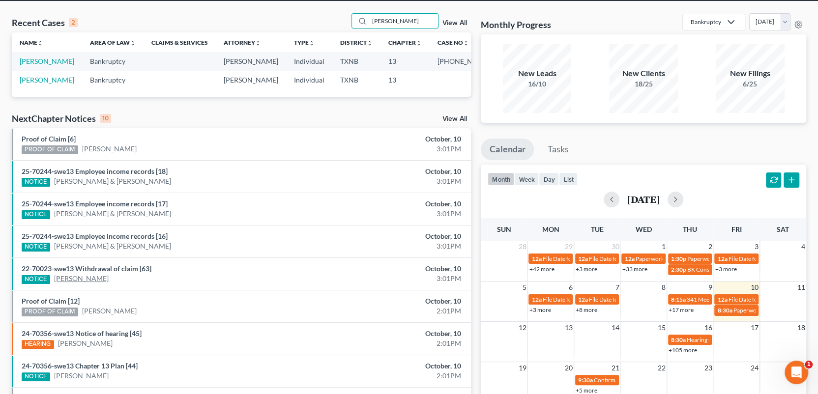
scroll to position [49, 0]
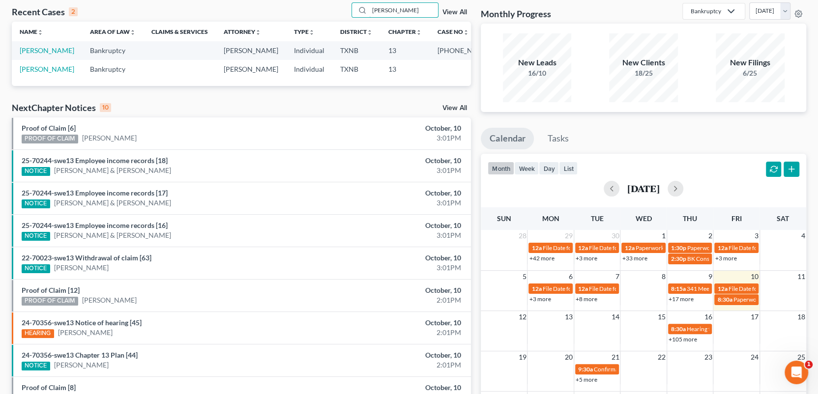
type input "ceballos"
